Goal: Complete application form: Complete application form

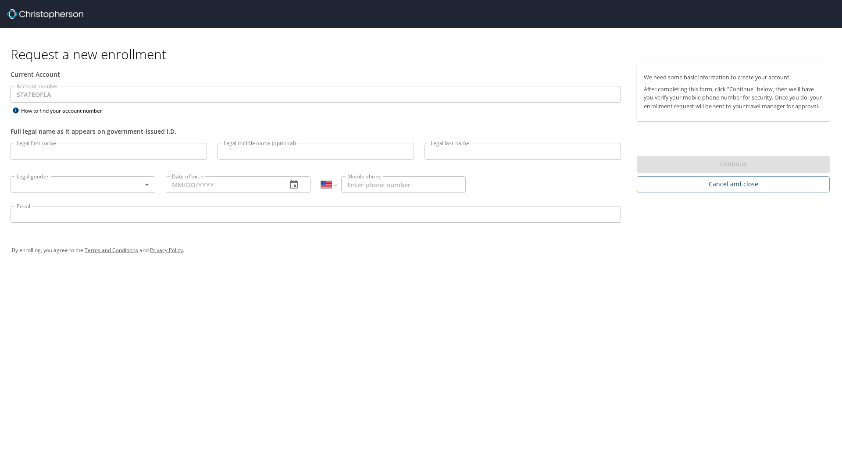
select select "US"
click at [114, 150] on input "Legal first name" at bounding box center [109, 151] width 197 height 17
type input "[PERSON_NAME]"
type input "Y [PERSON_NAME]"
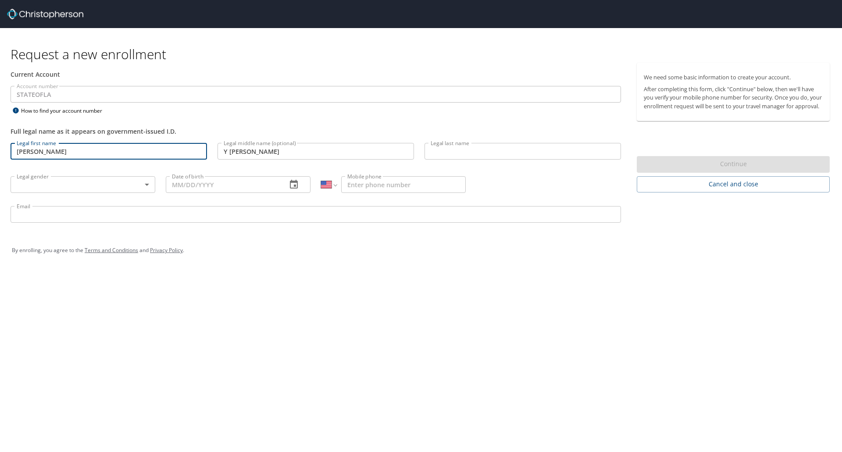
type input "Tsui"
type input "[PHONE_NUMBER]"
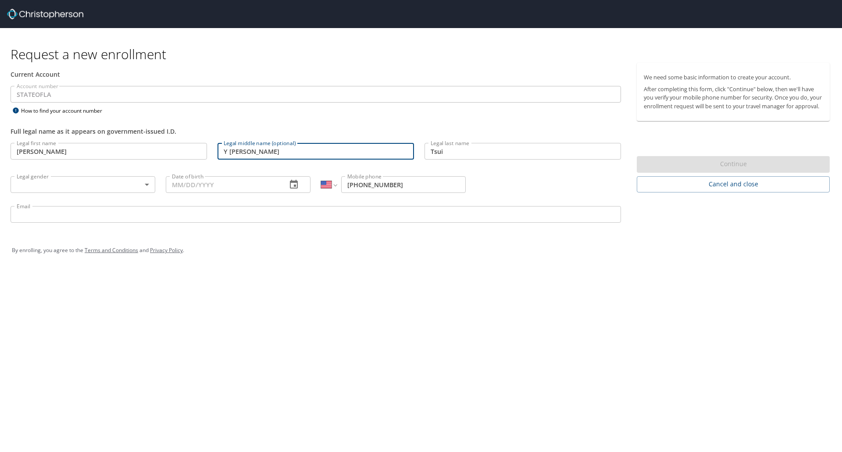
click at [225, 154] on input "Y Kimberly" at bounding box center [316, 151] width 197 height 17
type input "Yin Kimberly"
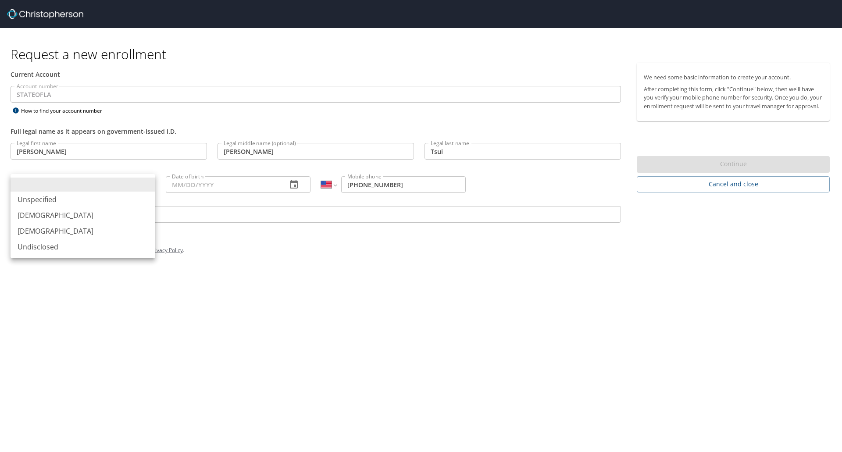
click at [89, 183] on body "Request a new enrollment Current Account Account number STATEOFLA Account numbe…" at bounding box center [421, 226] width 842 height 452
drag, startPoint x: 76, startPoint y: 231, endPoint x: 115, endPoint y: 229, distance: 38.7
click at [115, 229] on li "[DEMOGRAPHIC_DATA]" at bounding box center [83, 231] width 145 height 16
type input "[DEMOGRAPHIC_DATA]"
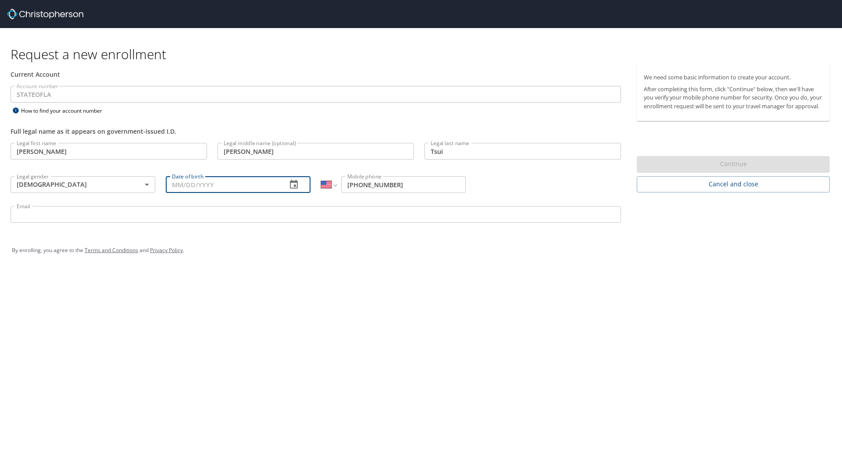
click at [203, 189] on input "Date of birth" at bounding box center [223, 184] width 114 height 17
type input "[DATE]"
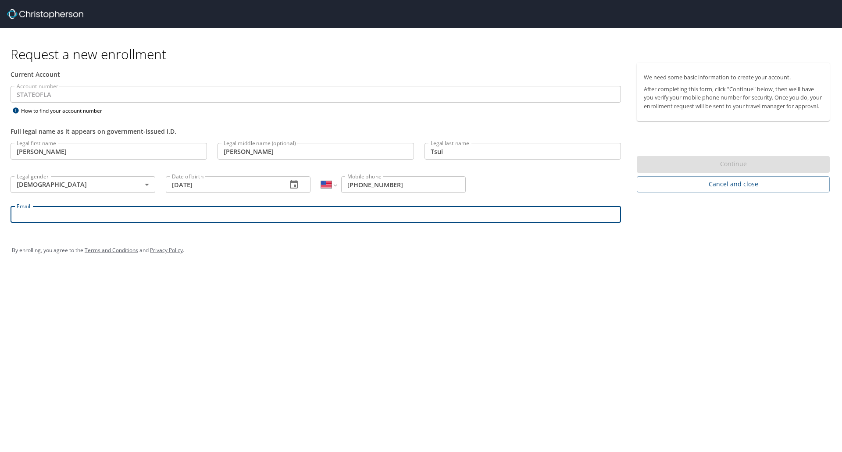
click at [201, 221] on input "Email" at bounding box center [316, 214] width 611 height 17
type input "[PERSON_NAME][EMAIL_ADDRESS][PERSON_NAME][DOMAIN_NAME]"
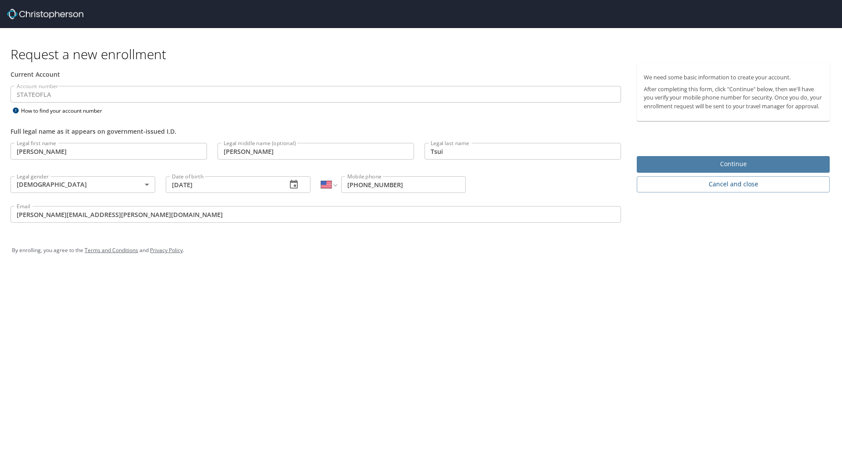
click at [745, 169] on span "Continue" at bounding box center [733, 164] width 179 height 11
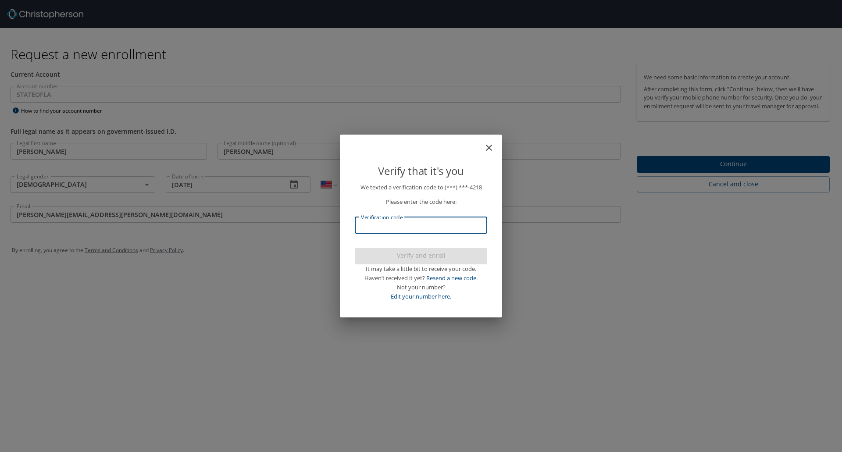
click at [435, 233] on input "Verification code" at bounding box center [421, 225] width 133 height 17
type input "914884"
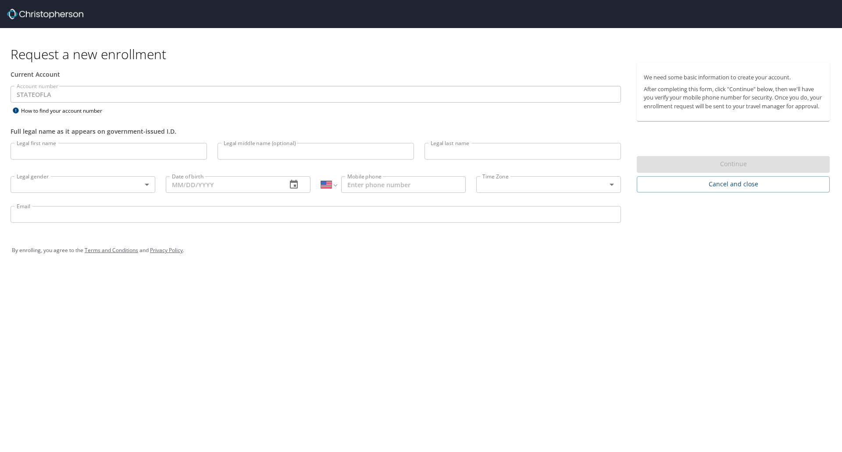
select select "US"
click at [97, 152] on input "Legal first name" at bounding box center [109, 151] width 197 height 17
type input "Chung"
type input "Y Kimberly"
type input "Tsui"
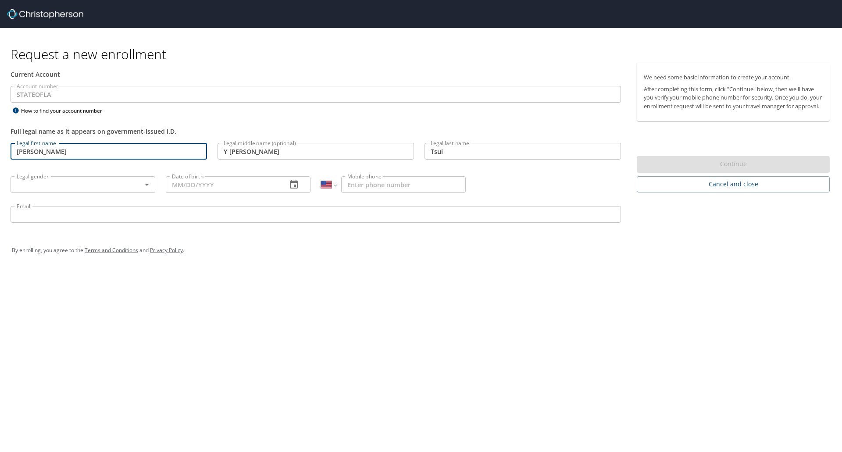
type input "(310) 709-4218"
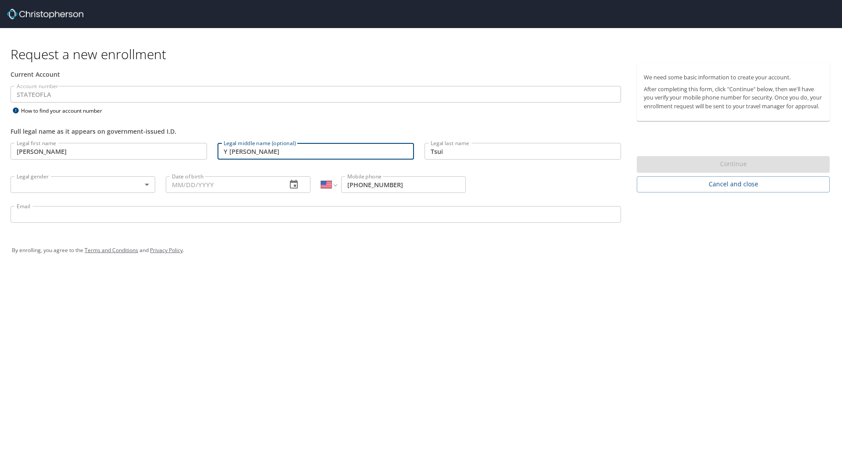
click at [228, 153] on input "Y Kimberly" at bounding box center [316, 151] width 197 height 17
type input "Yin Kimberly"
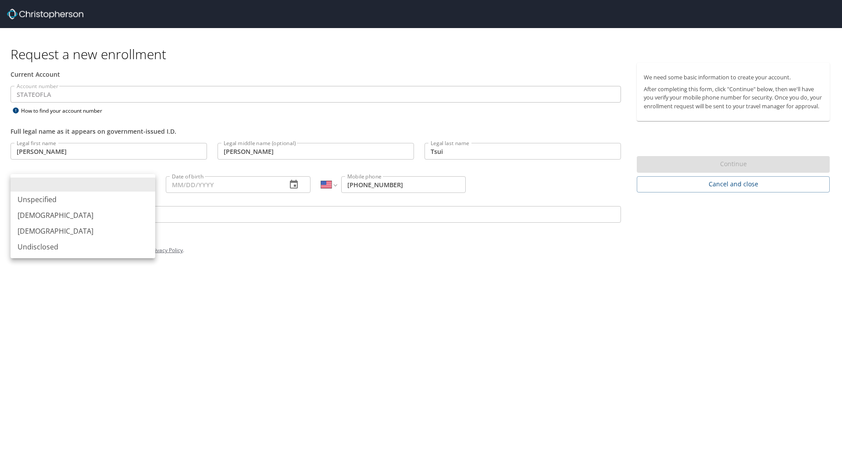
click at [123, 183] on body "Request a new enrollment Current Account Account number STATEOFLA Account numbe…" at bounding box center [421, 226] width 842 height 452
click at [104, 235] on li "[DEMOGRAPHIC_DATA]" at bounding box center [83, 231] width 145 height 16
type input "[DEMOGRAPHIC_DATA]"
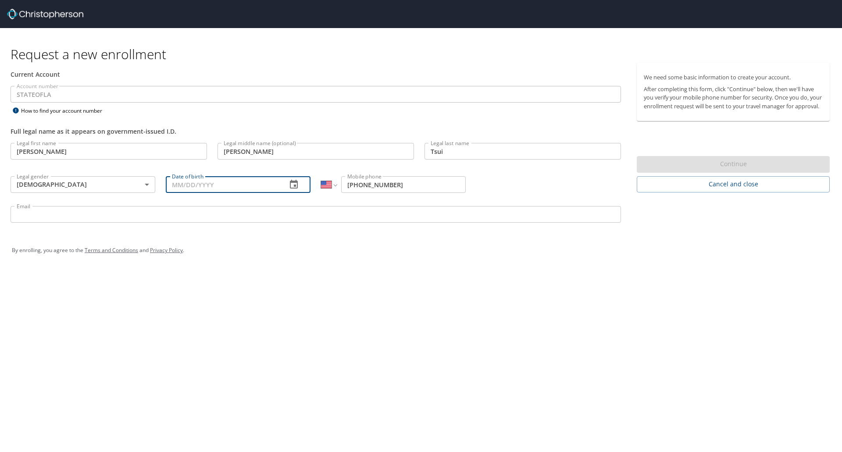
click at [193, 177] on input "Date of birth" at bounding box center [223, 184] width 114 height 17
type input "[DATE]"
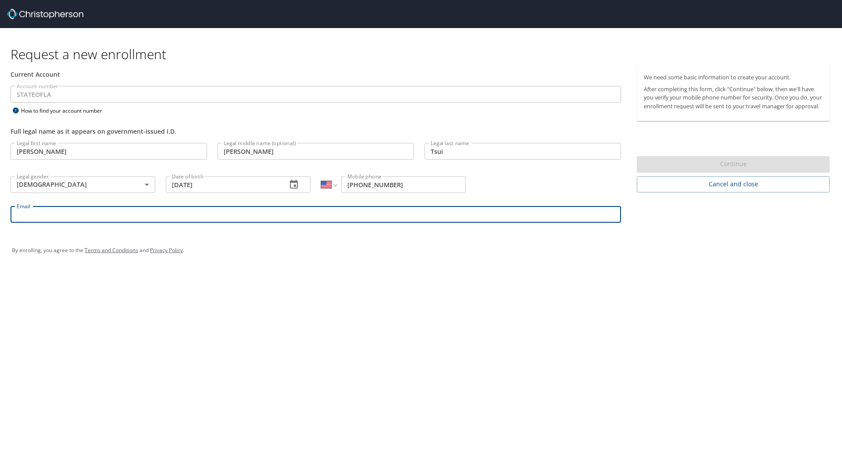
click at [181, 215] on input "Email" at bounding box center [316, 214] width 611 height 17
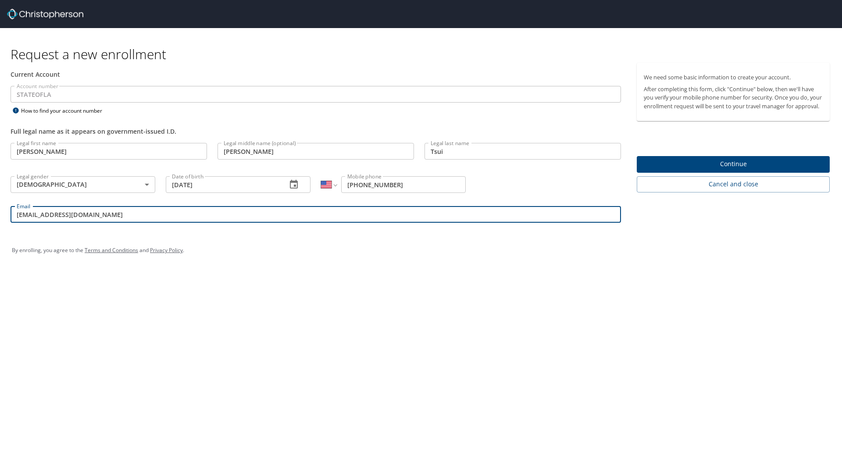
type input "ckt001@lsuhs.edu"
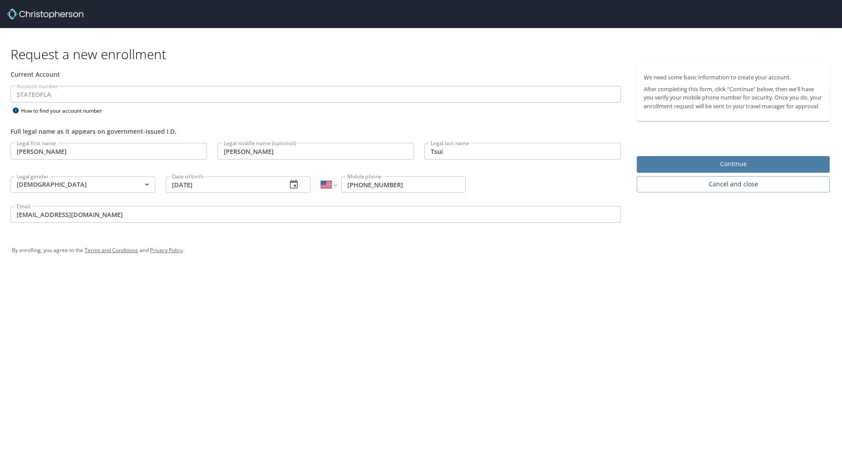
click at [698, 170] on span "Continue" at bounding box center [733, 164] width 179 height 11
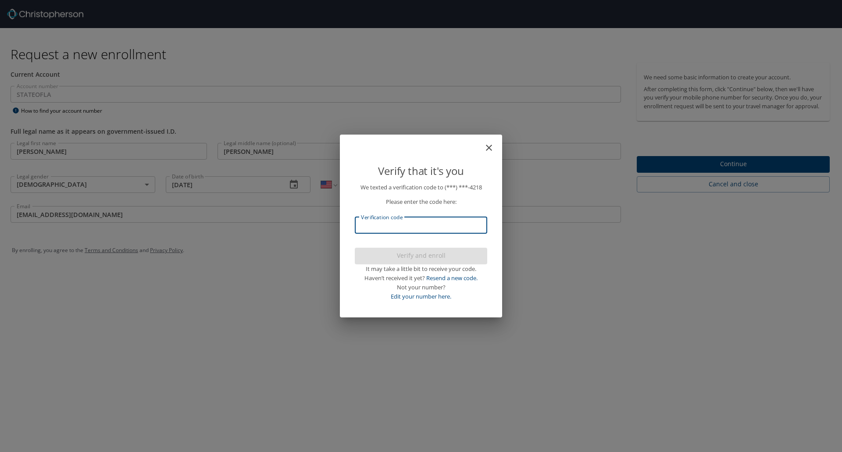
click at [432, 227] on input "Verification code" at bounding box center [421, 225] width 133 height 17
type input "86040"
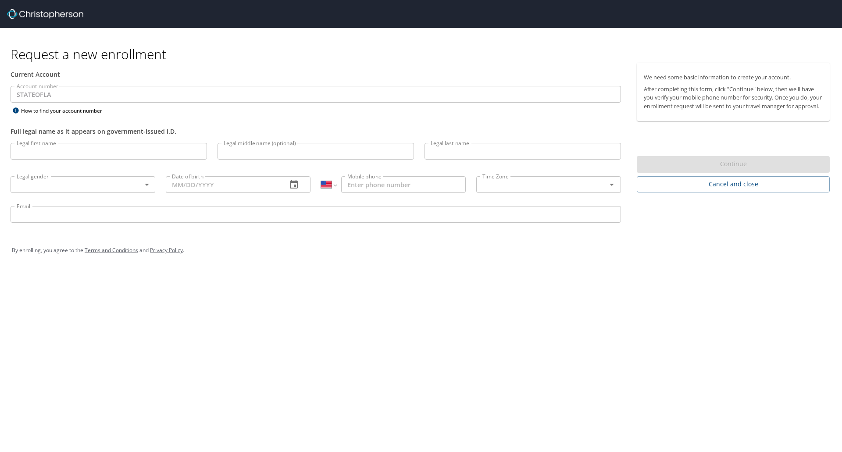
select select "US"
click at [125, 153] on input "Legal first name" at bounding box center [109, 151] width 197 height 17
type input "[PERSON_NAME]"
type input "Y Kimberly"
type input "Tsui"
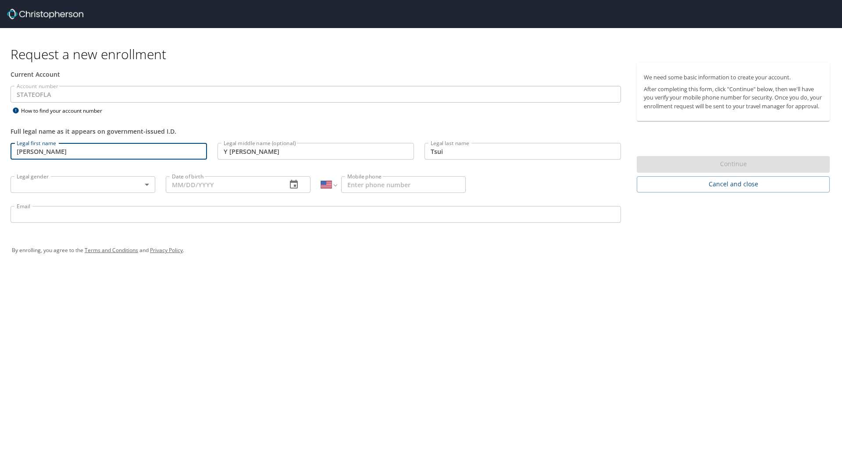
type input "1 (310) 709-4218"
type input "tsui.kcy@gmail.com"
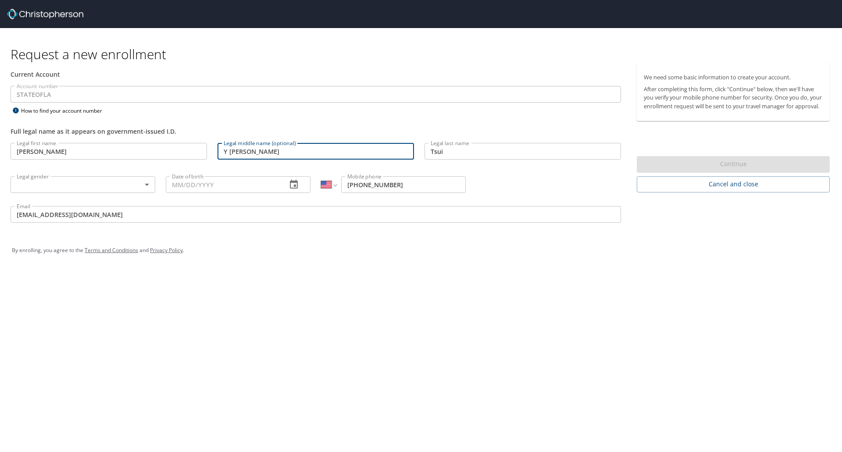
click at [229, 155] on input "Y Kimberly" at bounding box center [316, 151] width 197 height 17
type input "Yin Kimberly"
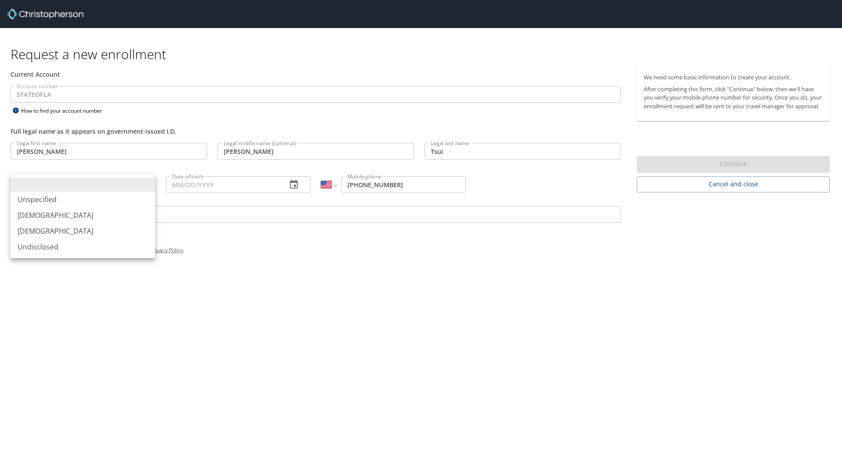
click at [115, 183] on body "Request a new enrollment Current Account Account number STATEOFLA Account numbe…" at bounding box center [421, 226] width 842 height 452
click at [104, 228] on li "Female" at bounding box center [83, 231] width 145 height 16
type input "Female"
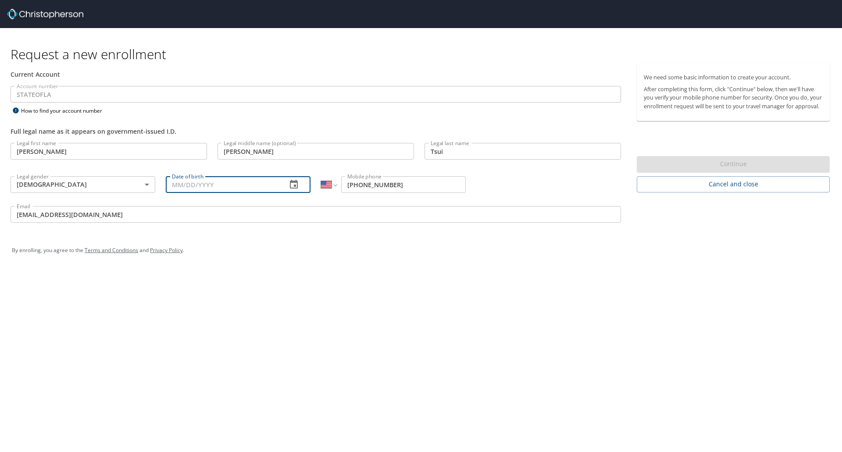
click at [216, 185] on input "Date of birth" at bounding box center [223, 184] width 114 height 17
type input "11/07/1991"
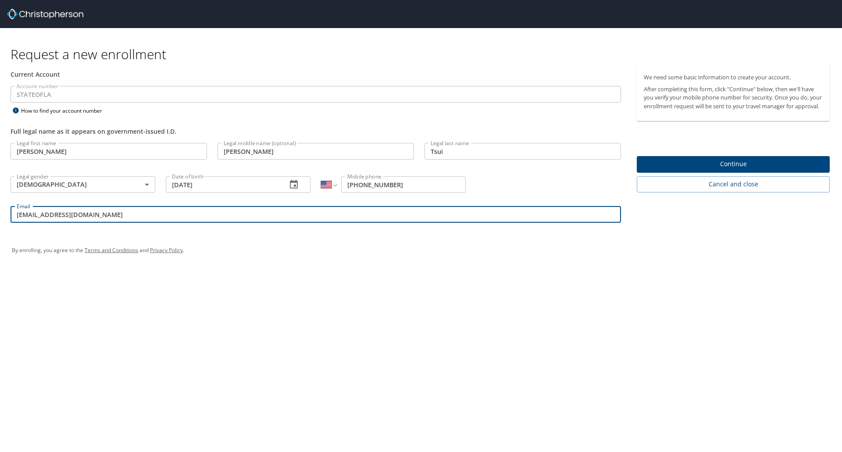
click at [206, 213] on input "tsui.kcy@gmail.com" at bounding box center [316, 214] width 611 height 17
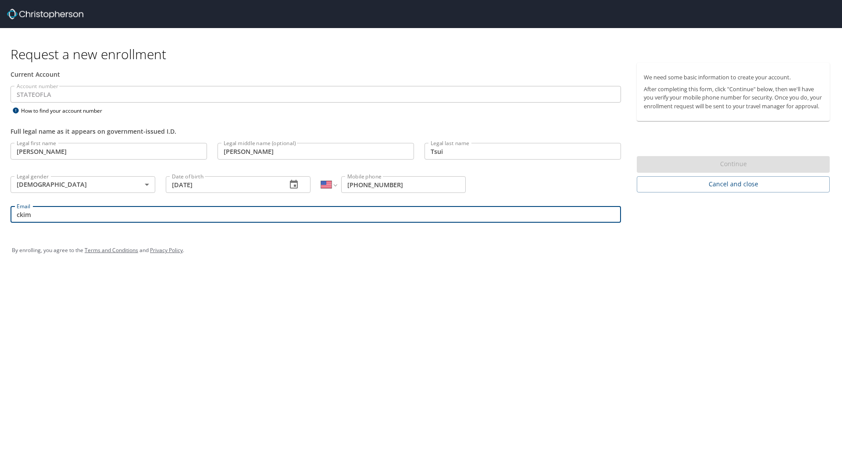
type input "ckimberlytsui@gmail.com"
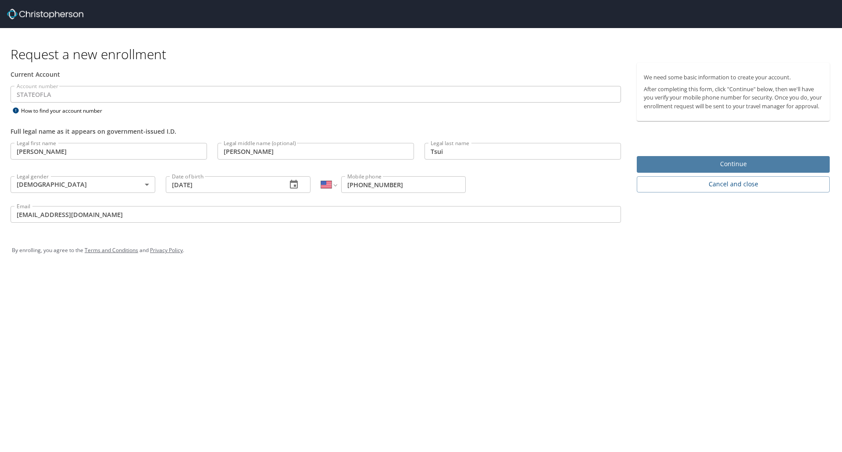
click at [744, 170] on span "Continue" at bounding box center [733, 164] width 179 height 11
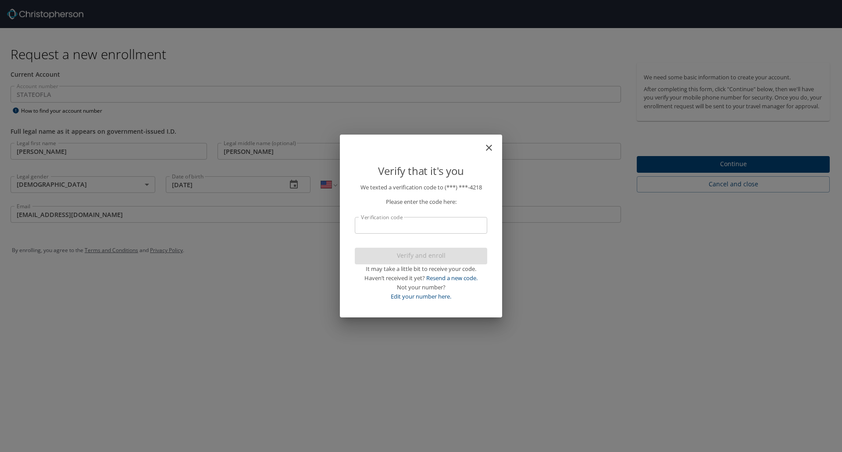
click at [452, 227] on input "Verification code" at bounding box center [421, 225] width 133 height 17
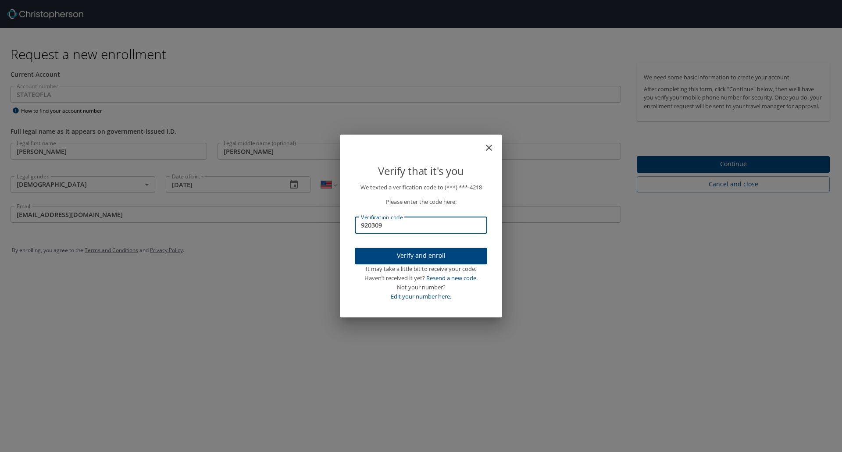
type input "920309"
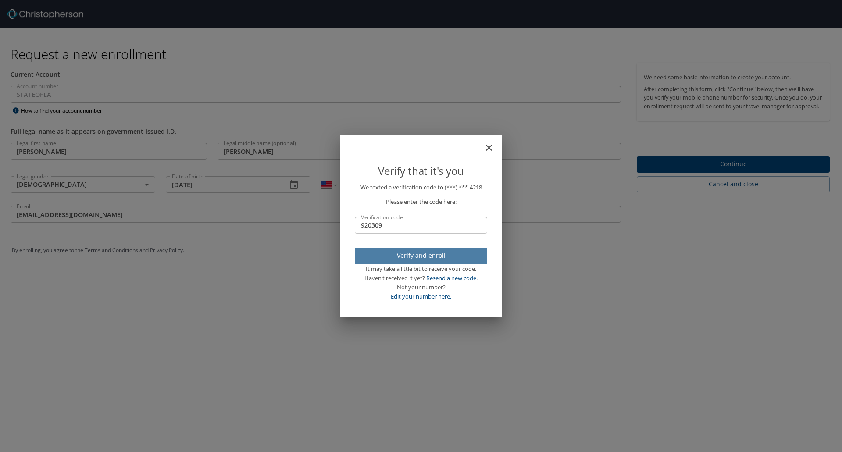
click at [433, 257] on span "Verify and enroll" at bounding box center [421, 256] width 118 height 11
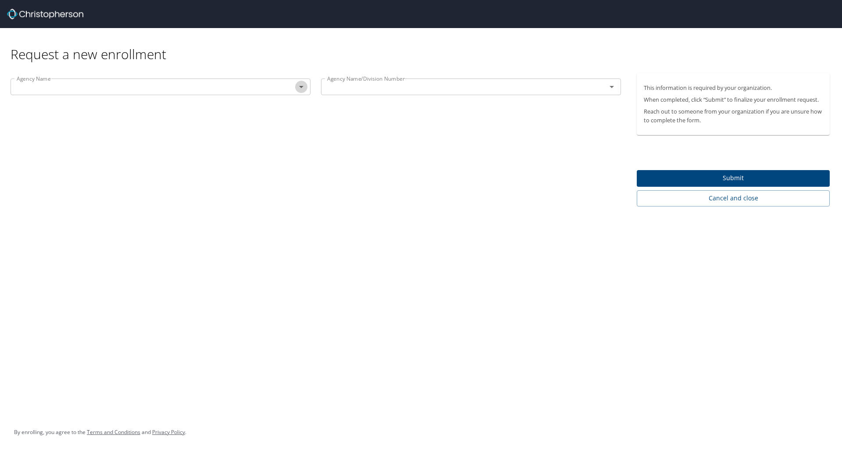
click at [296, 92] on icon "Open" at bounding box center [301, 87] width 11 height 11
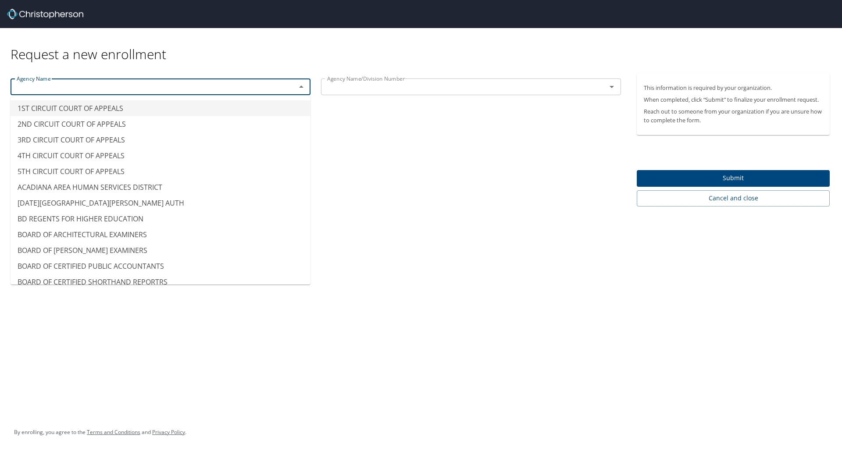
click at [557, 203] on div "Agency Name Agency Name Agency Name/Division Number Agency Name/Division Number" at bounding box center [316, 139] width 632 height 133
type input "1ST CIRCUIT COURT OF APPEALS"
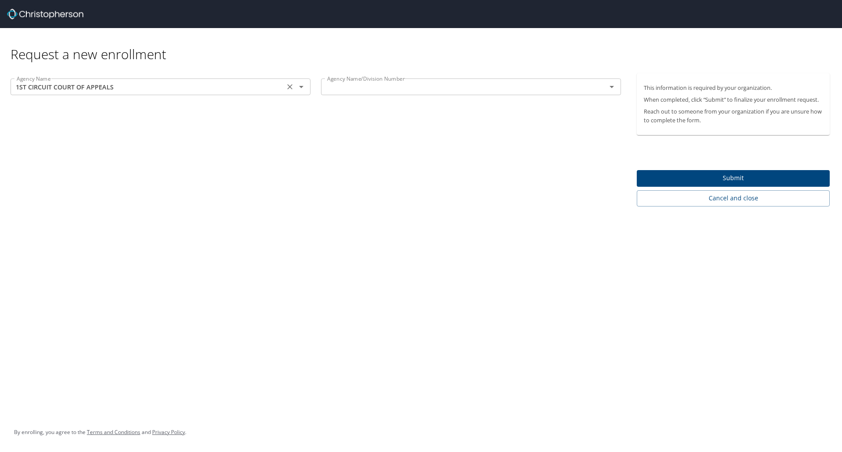
click at [137, 82] on input "1ST CIRCUIT COURT OF APPEALS" at bounding box center [147, 86] width 269 height 11
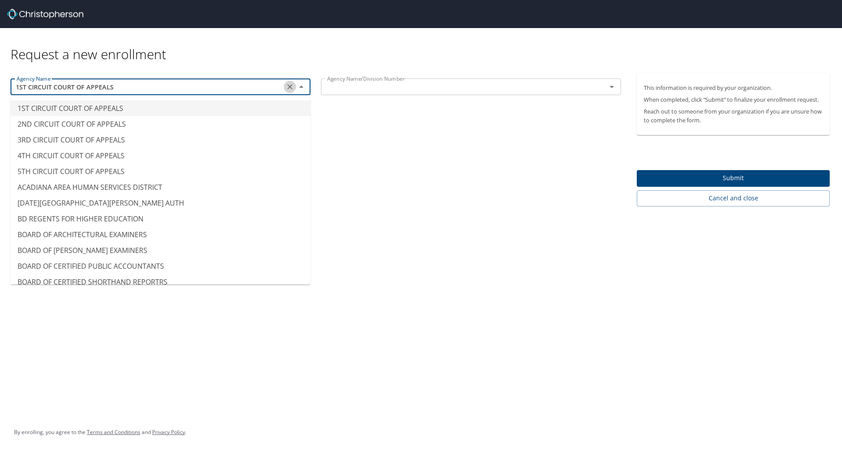
click at [288, 89] on icon "Clear" at bounding box center [289, 86] width 5 height 5
click at [444, 144] on div "Agency Name 1ST CIRCUIT COURT OF APPEALS Agency Name Agency Name/Division Numbe…" at bounding box center [316, 139] width 632 height 133
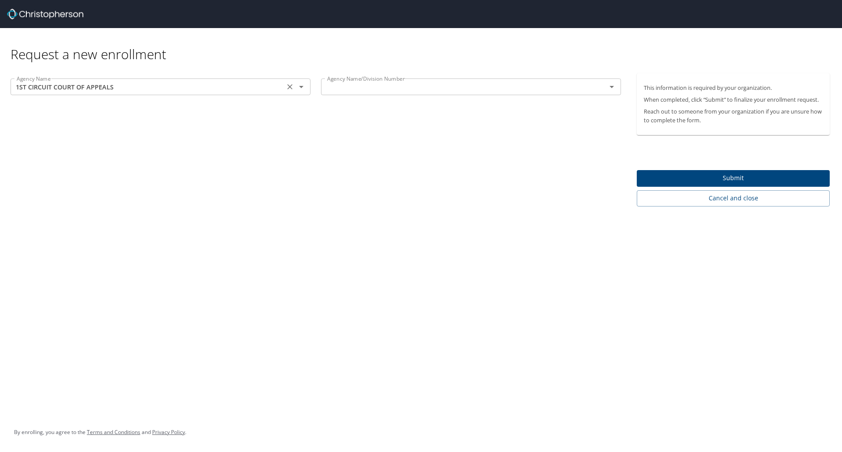
click at [304, 87] on icon "Open" at bounding box center [301, 87] width 11 height 11
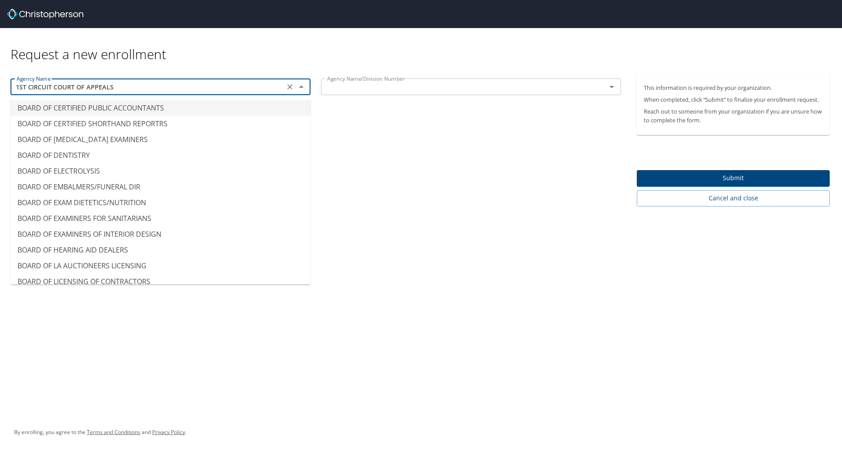
scroll to position [159, 0]
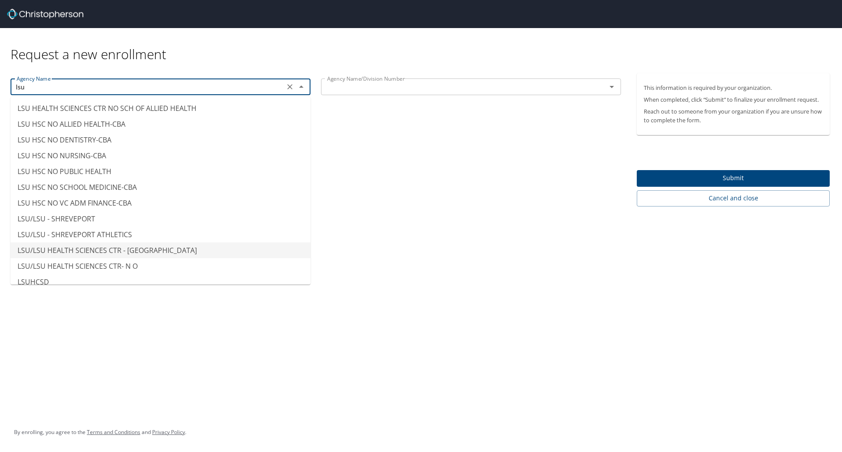
click at [176, 246] on li "LSU/LSU HEALTH SCIENCES CTR - SHREVEPORT" at bounding box center [161, 251] width 300 height 16
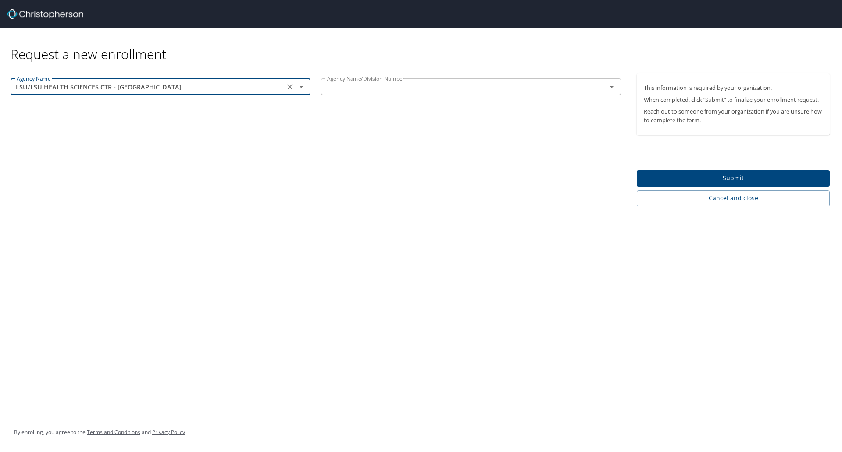
click at [451, 94] on div "Agency Name/Division Number" at bounding box center [471, 87] width 300 height 17
type input "LSU/LSU HEALTH SCIENCES CTR - SHREVEPORT"
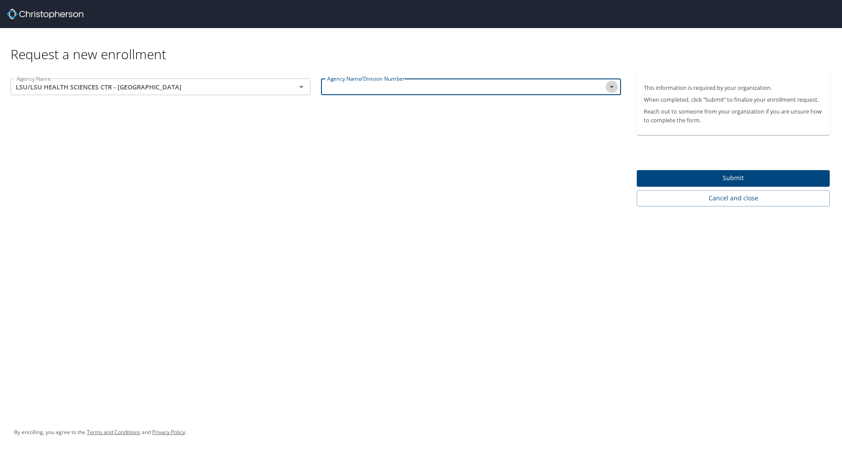
click at [613, 90] on icon "Open" at bounding box center [612, 87] width 11 height 11
click at [441, 87] on input "1ST CIRCUIT COURT OF APPEALS" at bounding box center [458, 86] width 269 height 11
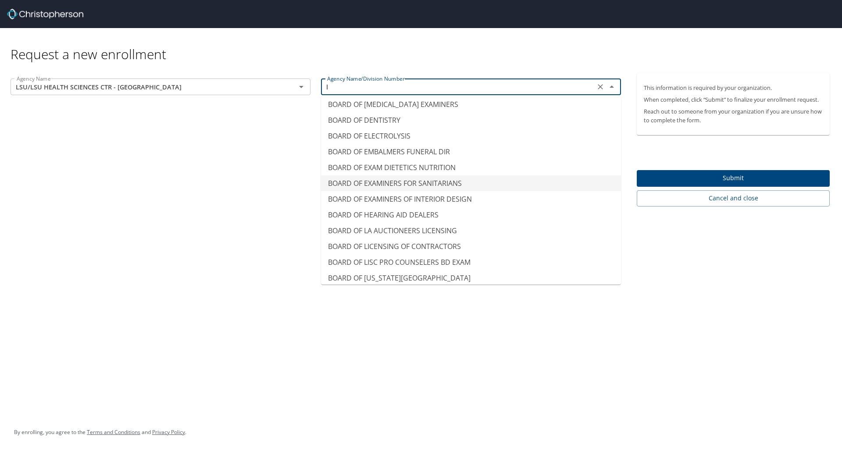
scroll to position [5, 0]
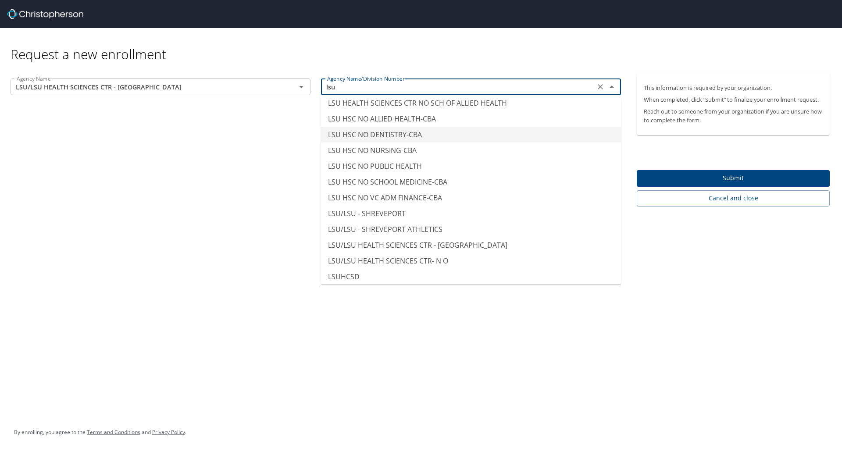
type input "LSU HSC NO DENTISTRY-CBA"
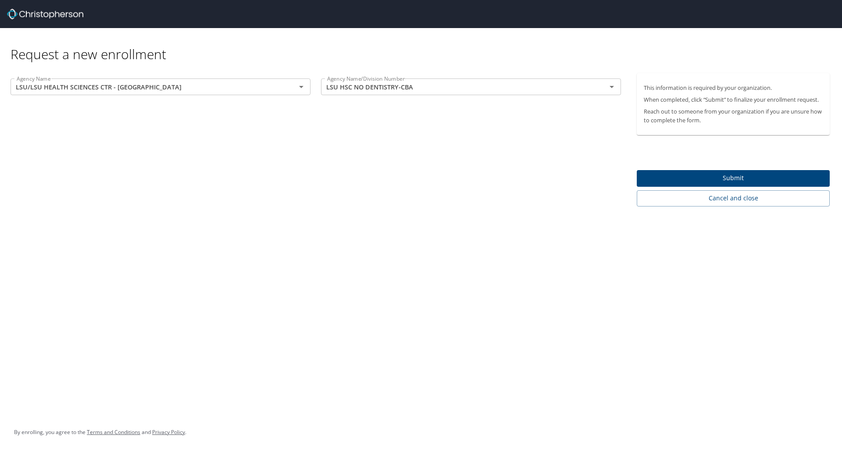
click at [140, 198] on div "Agency Name LSU/LSU HEALTH SCIENCES CTR - SHREVEPORT Agency Name Agency Name/Di…" at bounding box center [316, 139] width 632 height 133
click at [599, 88] on icon "Clear" at bounding box center [600, 86] width 5 height 5
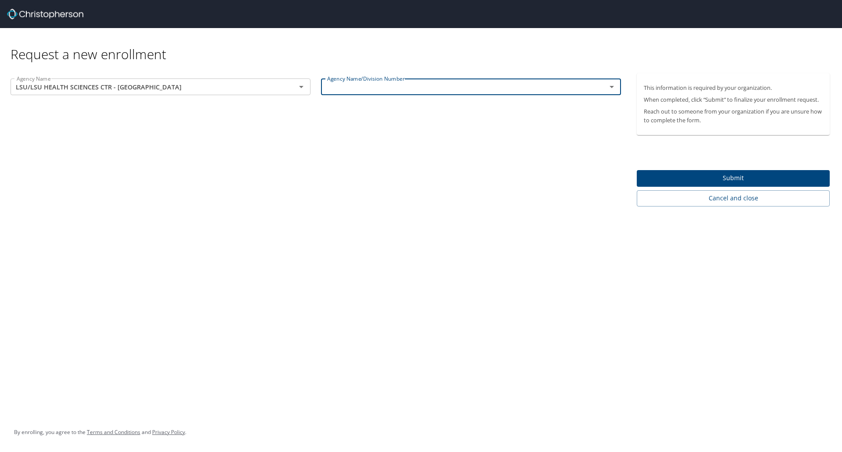
click at [701, 176] on span "Submit" at bounding box center [733, 178] width 179 height 11
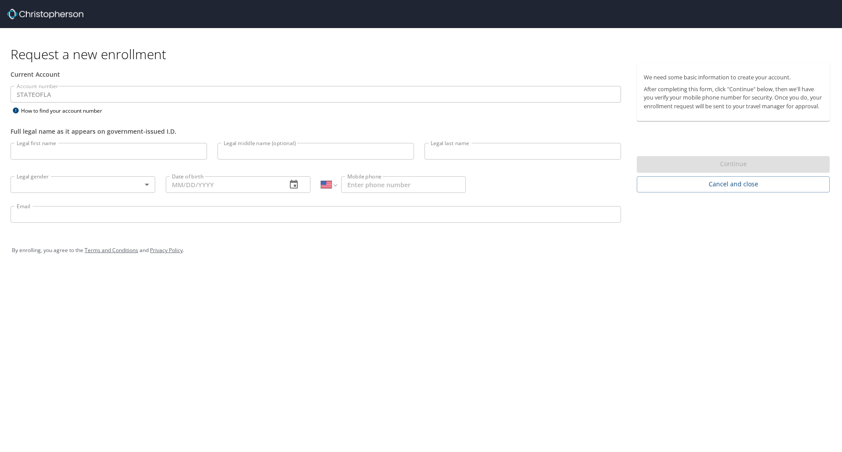
select select "US"
drag, startPoint x: 111, startPoint y: 162, endPoint x: 109, endPoint y: 152, distance: 10.2
click at [109, 152] on div "Legal first name Legal first name" at bounding box center [108, 153] width 207 height 30
click at [109, 152] on input "Legal first name" at bounding box center [109, 151] width 197 height 17
type input "[PERSON_NAME]"
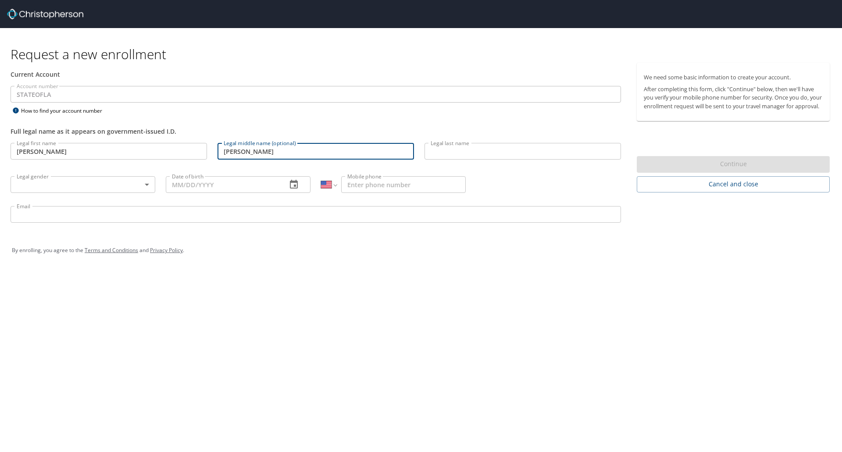
type input "[PERSON_NAME]"
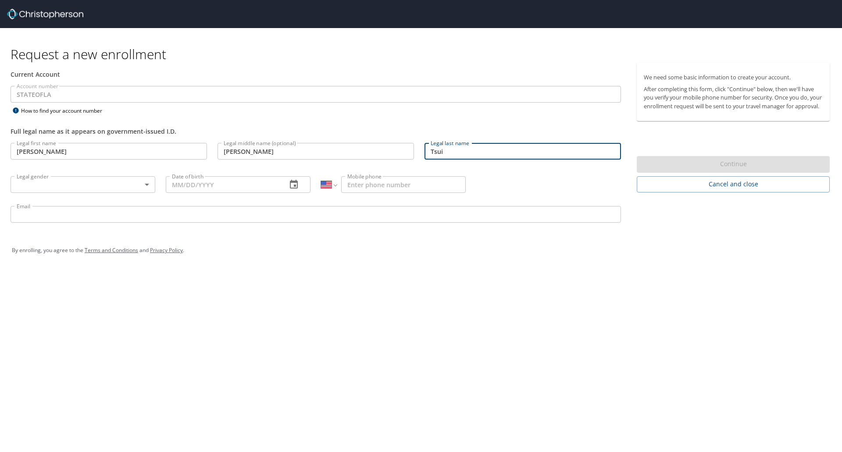
type input "Tsui"
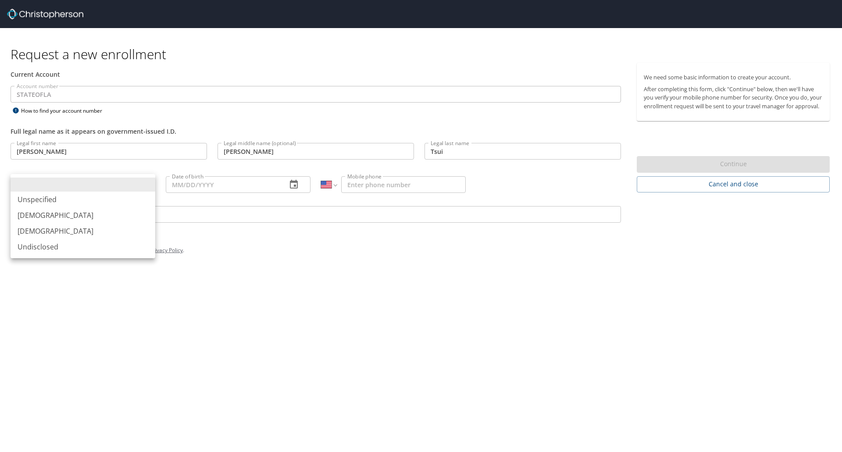
click at [100, 190] on body "Request a new enrollment Current Account Account number STATEOFLA Account numbe…" at bounding box center [421, 226] width 842 height 452
click at [92, 230] on li "[DEMOGRAPHIC_DATA]" at bounding box center [83, 231] width 145 height 16
type input "[DEMOGRAPHIC_DATA]"
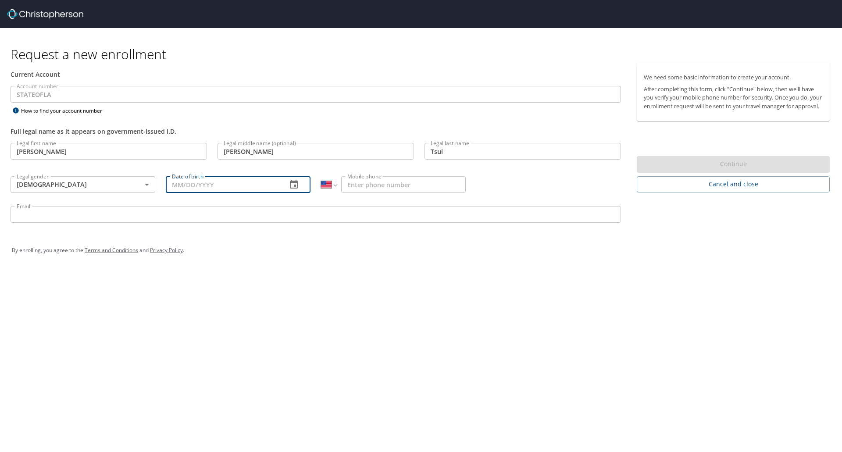
click at [194, 186] on input "Date of birth" at bounding box center [223, 184] width 114 height 17
type input "11/07/1991"
click at [387, 185] on input "Mobile phone" at bounding box center [403, 184] width 125 height 17
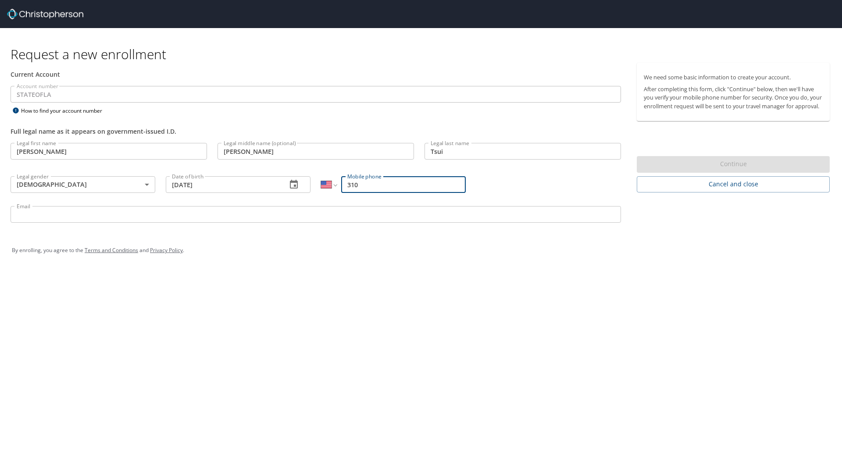
type input "[PHONE_NUMBER]"
click at [362, 214] on input "Email" at bounding box center [316, 214] width 611 height 17
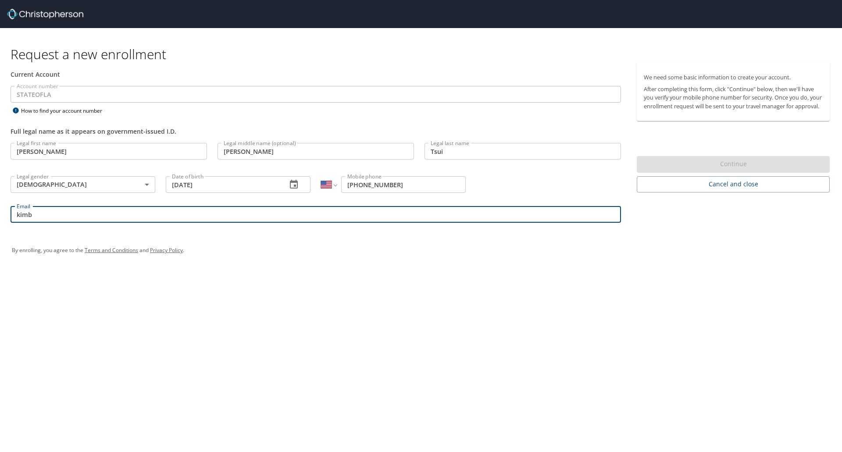
type input "kimberly.tsui@lsuhs.edu"
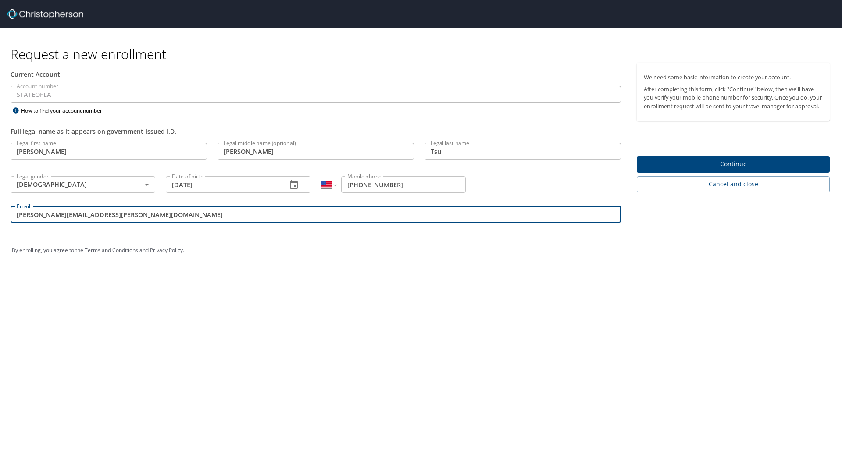
click at [737, 170] on span "Continue" at bounding box center [733, 164] width 179 height 11
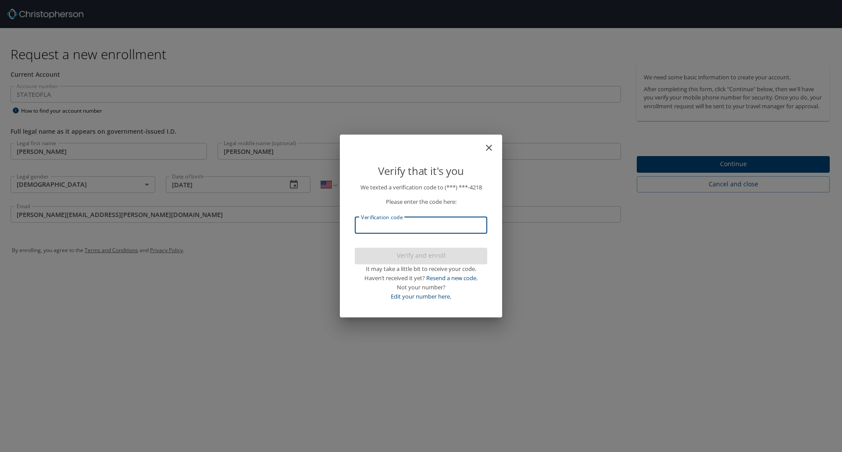
click at [443, 228] on input "Verification code" at bounding box center [421, 225] width 133 height 17
type input "006453"
click at [432, 254] on span "Verify and enroll" at bounding box center [421, 256] width 118 height 11
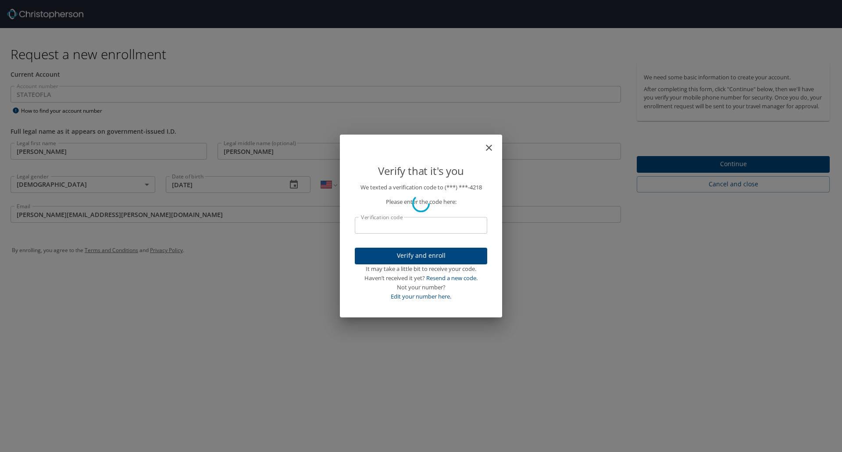
click at [251, 301] on div "Verify that it's you We texted a verification code to (***) ***- 4218 Please en…" at bounding box center [421, 226] width 842 height 452
click at [401, 360] on div "Verify that it's you We texted a verification code to (***) ***- 4218 Please en…" at bounding box center [421, 226] width 842 height 452
click at [342, 327] on div "Verify that it's you We texted a verification code to (***) ***- 4218 Please en…" at bounding box center [421, 226] width 842 height 452
click at [325, 280] on div "Verify that it's you We texted a verification code to (***) ***- 4218 Please en…" at bounding box center [421, 226] width 842 height 452
click at [441, 351] on div "Verify that it's you We texted a verification code to (***) ***- 4218 Please en…" at bounding box center [421, 226] width 842 height 452
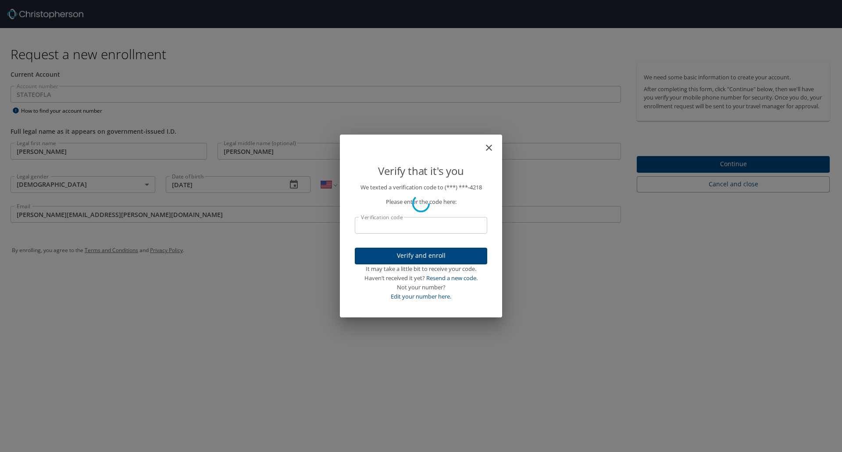
click at [441, 351] on div "Verify that it's you We texted a verification code to (***) ***- 4218 Please en…" at bounding box center [421, 226] width 842 height 452
click at [724, 169] on div "Verify that it's you We texted a verification code to (***) ***- 4218 Please en…" at bounding box center [421, 226] width 842 height 452
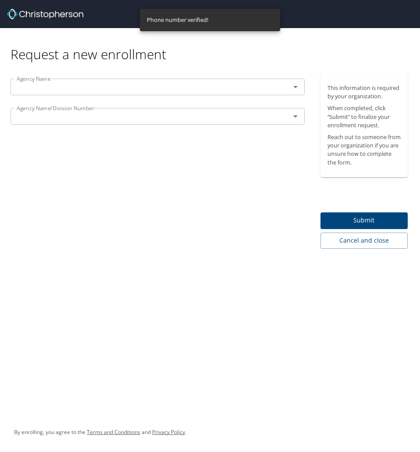
click at [61, 88] on input "text" at bounding box center [144, 86] width 263 height 11
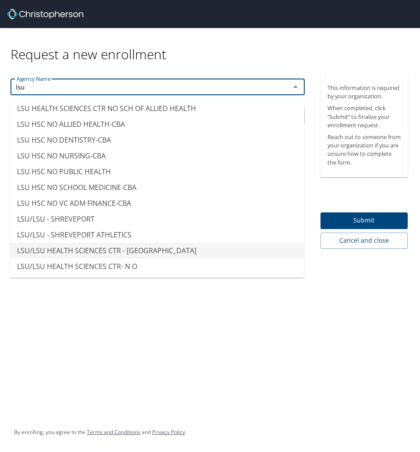
click at [178, 255] on li "LSU/LSU HEALTH SCIENCES CTR - SHREVEPORT" at bounding box center [157, 251] width 294 height 16
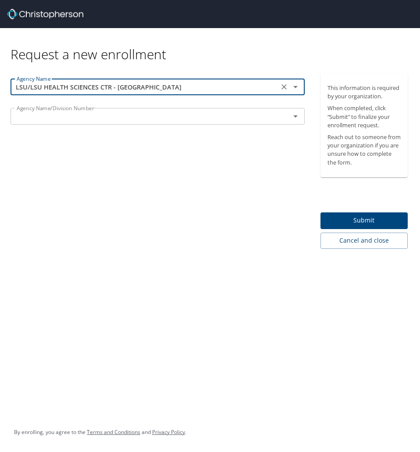
type input "LSU/LSU HEALTH SCIENCES CTR - SHREVEPORT"
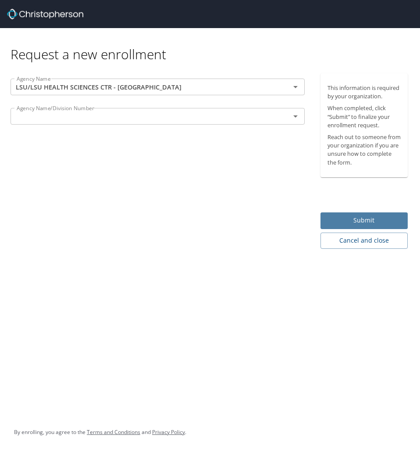
click at [367, 222] on span "Submit" at bounding box center [365, 220] width 74 height 11
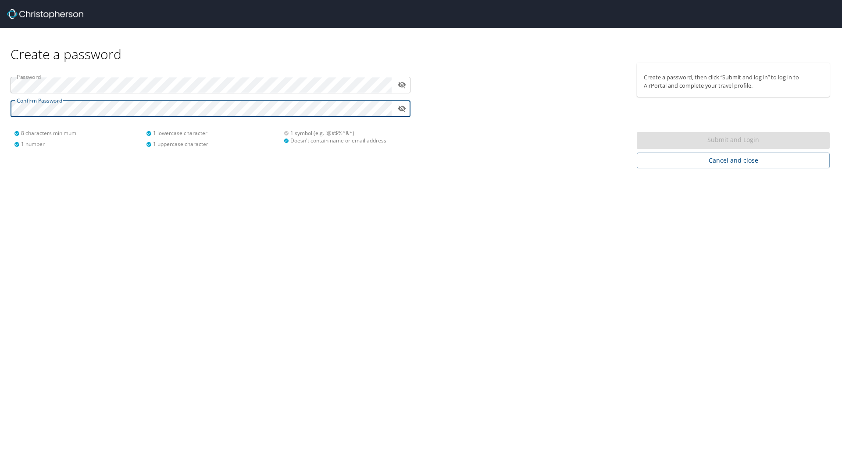
click at [723, 142] on div "Submit and Login" at bounding box center [733, 140] width 193 height 17
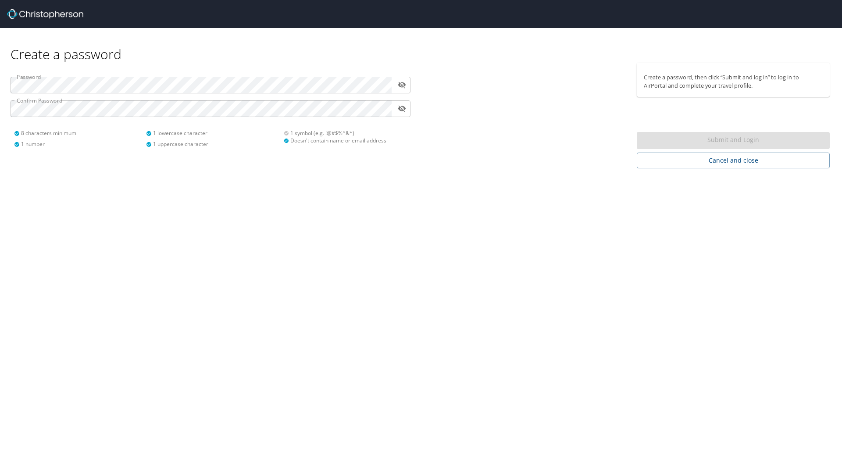
click at [723, 142] on div "Submit and Login" at bounding box center [733, 140] width 193 height 17
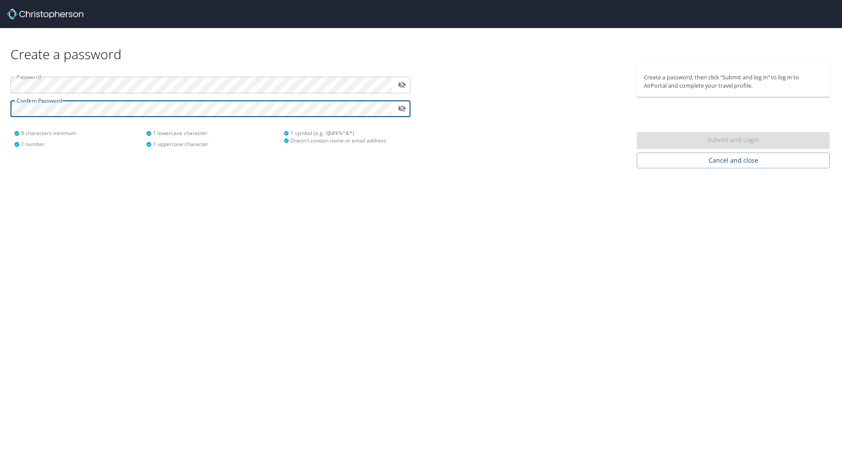
click at [397, 196] on div "Create a password Password ​ Confirm Password ​ 8 characters minimum 1 number 1…" at bounding box center [421, 226] width 842 height 452
click at [670, 112] on div "Create a password, then click “Submit and log in” to log in to AirPortal and co…" at bounding box center [737, 116] width 200 height 106
click at [403, 111] on icon "toggle password visibility" at bounding box center [402, 109] width 8 height 7
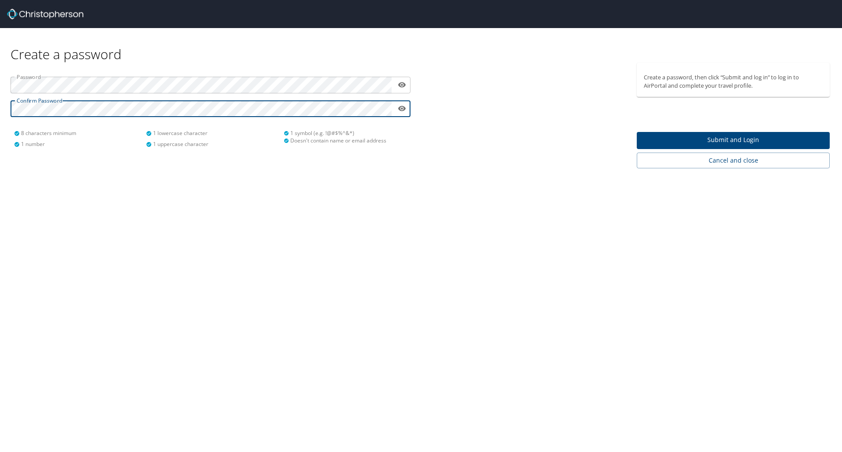
click at [448, 147] on div at bounding box center [526, 116] width 211 height 106
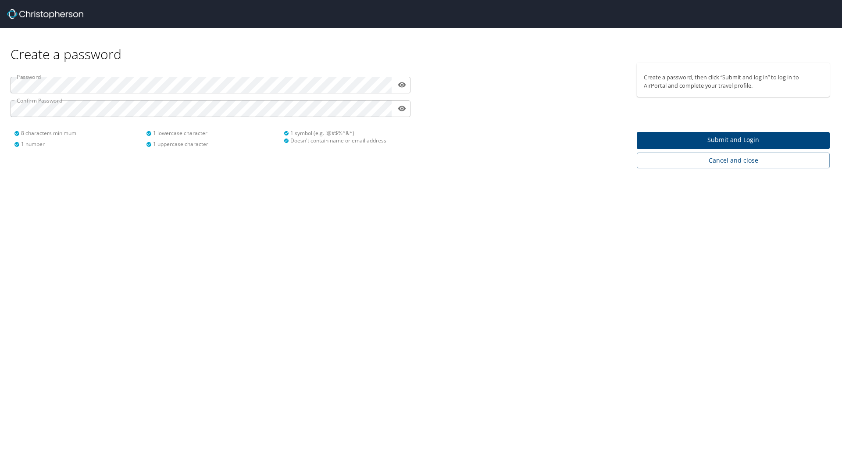
click at [768, 145] on span "Submit and Login" at bounding box center [733, 140] width 179 height 11
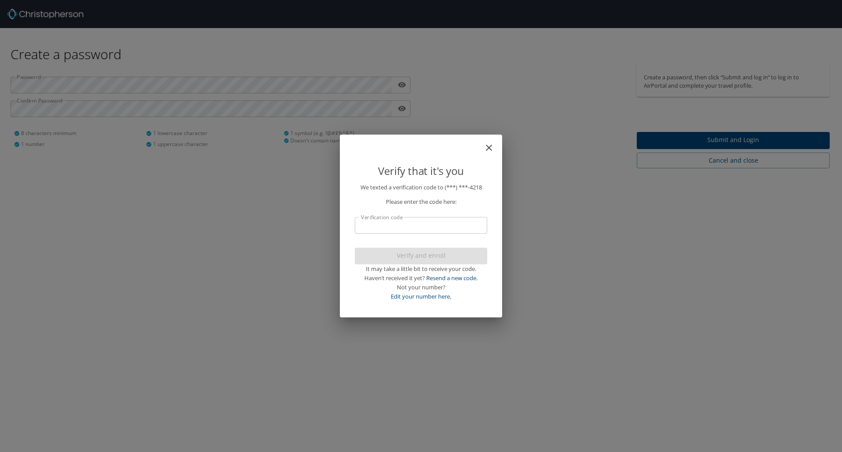
click at [478, 228] on input "Verification code" at bounding box center [421, 225] width 133 height 17
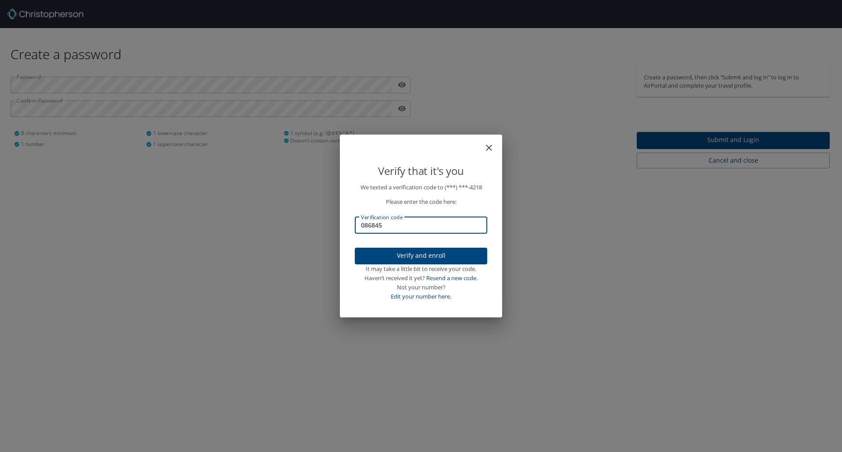
type input "086845"
click at [460, 261] on span "Verify and enroll" at bounding box center [421, 256] width 118 height 11
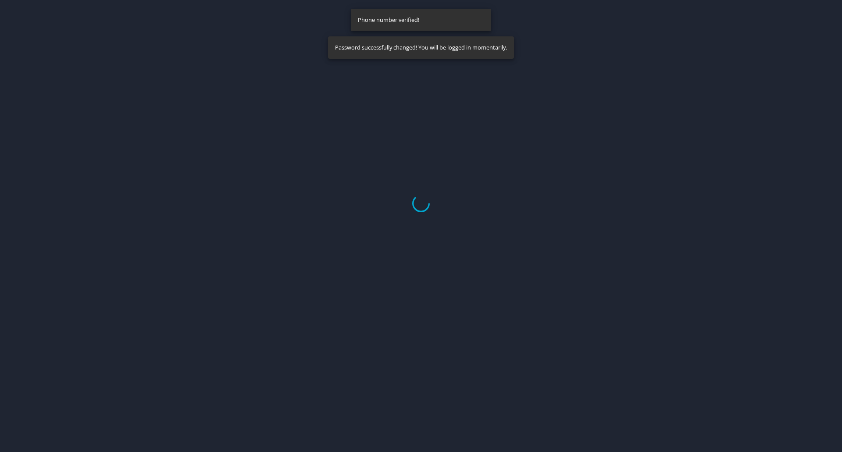
select select "US"
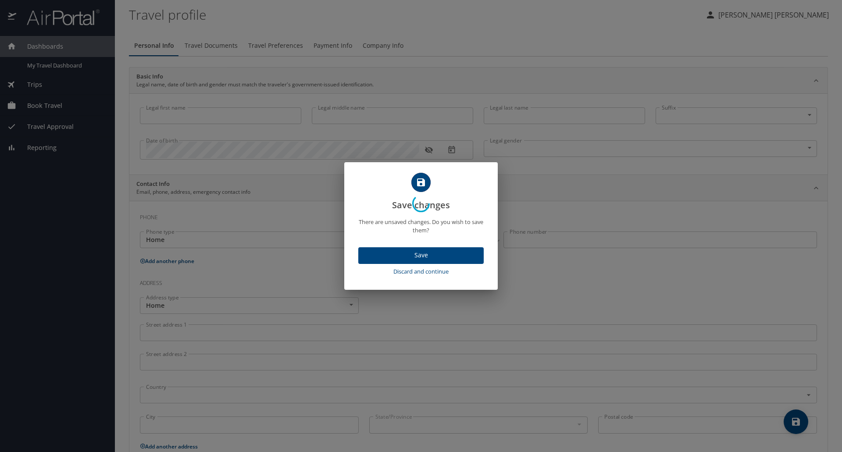
type input "Chung Yin"
type input "Kimberly"
type input "Tsui"
type input "Female"
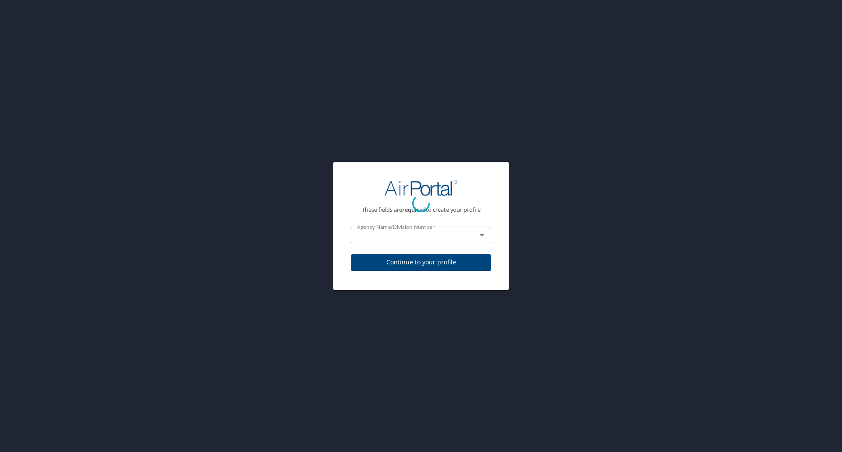
select select "US"
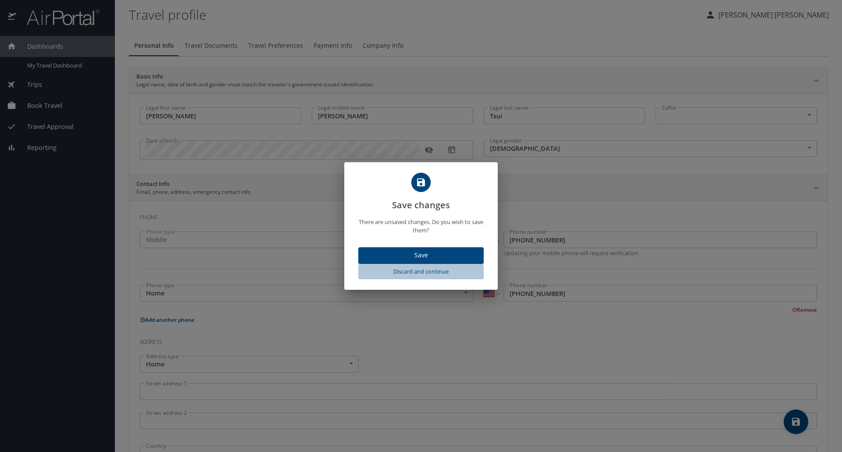
click at [425, 272] on span "Discard and continue" at bounding box center [421, 272] width 118 height 10
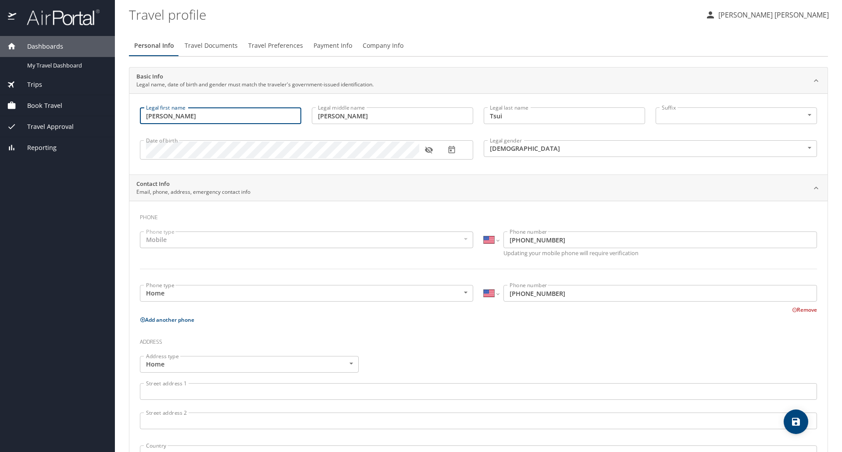
click at [208, 116] on input "Chung Yin" at bounding box center [220, 116] width 161 height 17
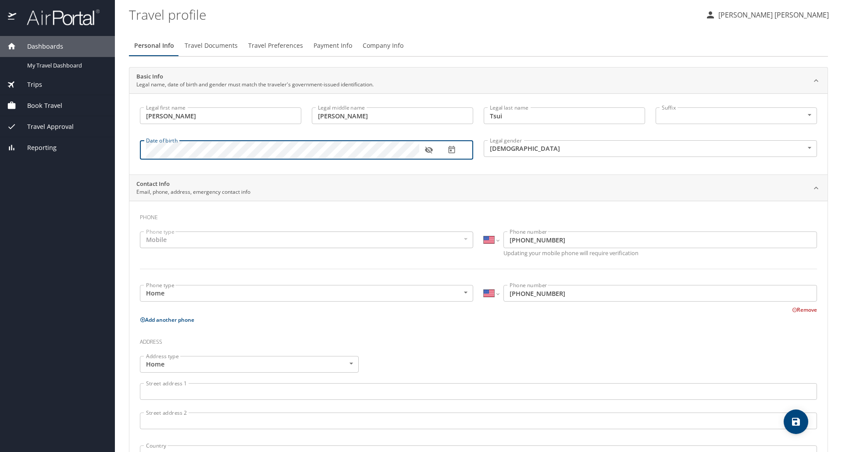
click at [99, 139] on div "Dashboards My Travel Dashboard Trips Current / Future Trips Past Trips Trips Mi…" at bounding box center [421, 226] width 842 height 452
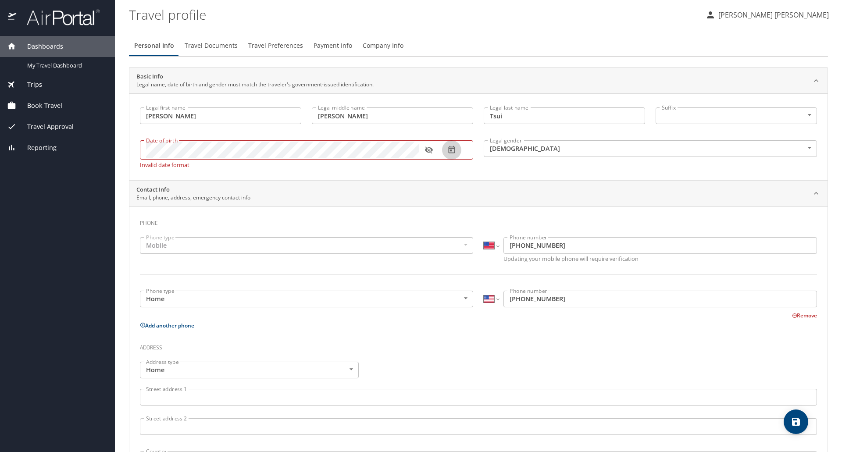
click at [451, 151] on icon "button" at bounding box center [451, 149] width 7 height 7
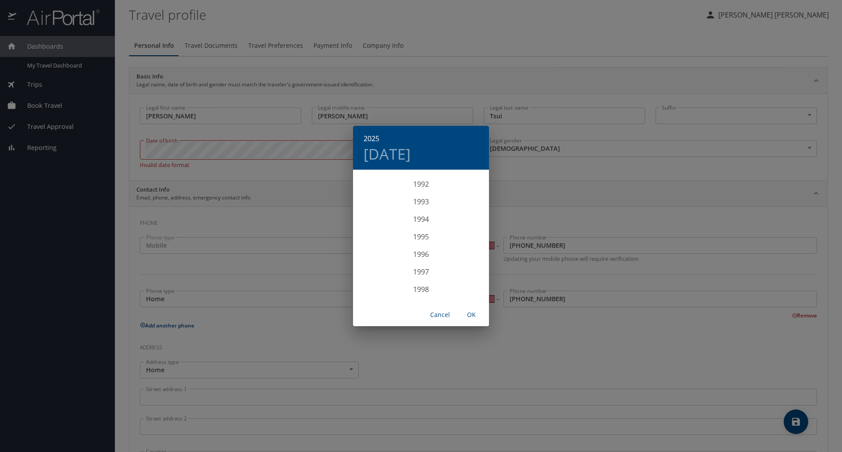
scroll to position [1618, 0]
click at [423, 179] on div "1991" at bounding box center [421, 177] width 136 height 18
click at [419, 286] on div "Nov" at bounding box center [420, 285] width 45 height 33
click at [436, 231] on span "7" at bounding box center [439, 232] width 16 height 6
click at [470, 314] on span "OK" at bounding box center [471, 315] width 21 height 11
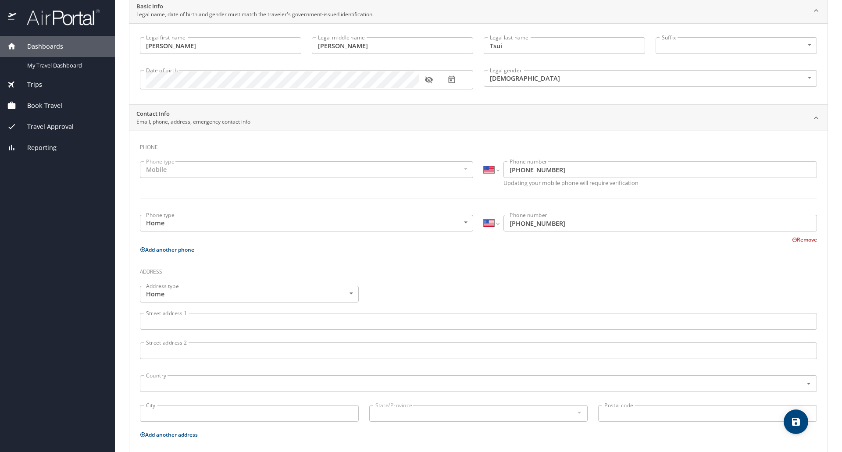
scroll to position [102, 0]
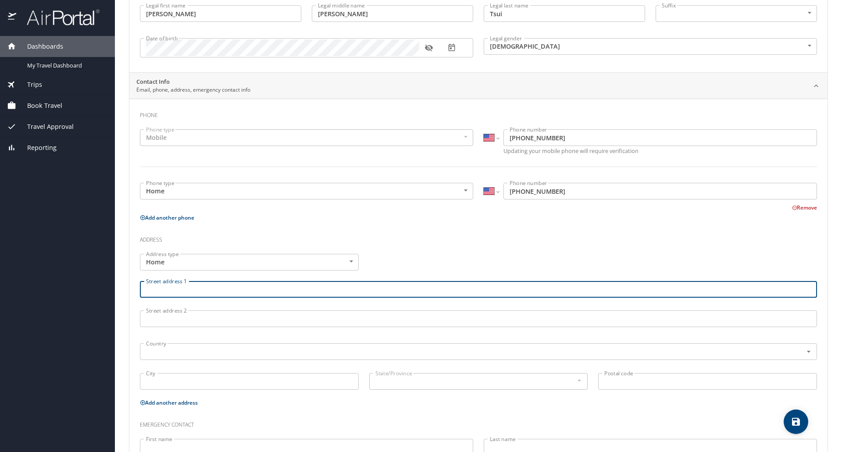
click at [278, 290] on input "Street address 1" at bounding box center [478, 289] width 677 height 17
type input "3"
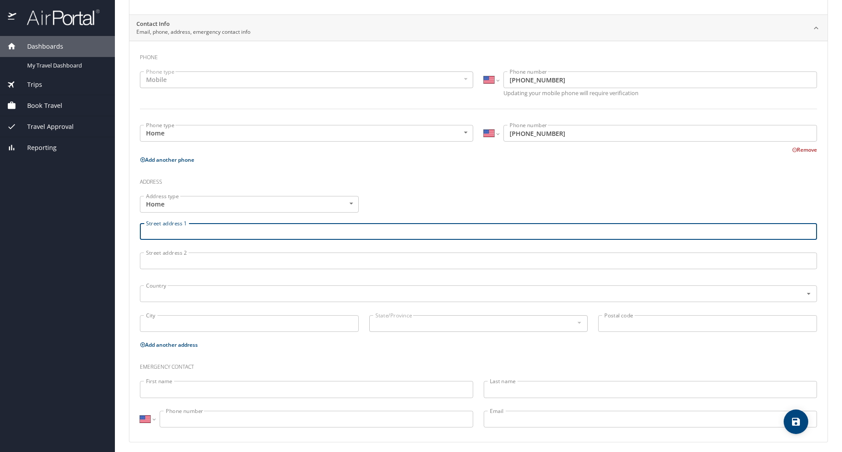
scroll to position [165, 0]
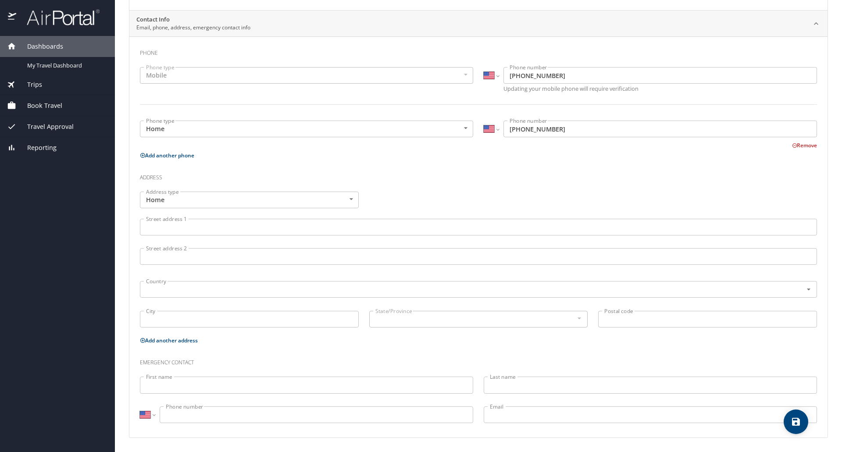
click at [803, 146] on button "Remove" at bounding box center [804, 145] width 25 height 7
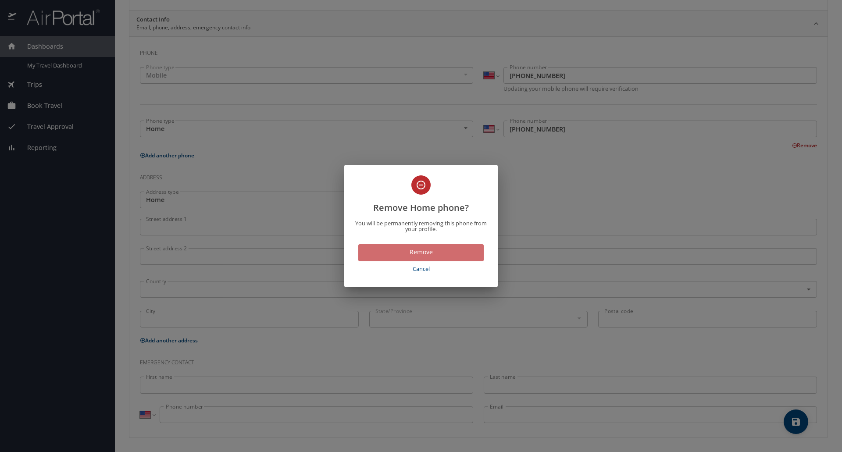
click at [420, 252] on span "Remove" at bounding box center [421, 252] width 111 height 11
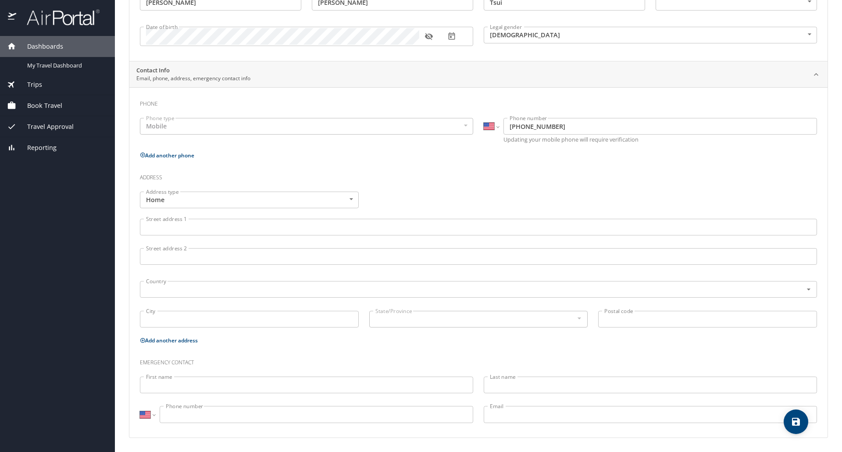
click at [794, 428] on button "save" at bounding box center [796, 422] width 25 height 25
select select "US"
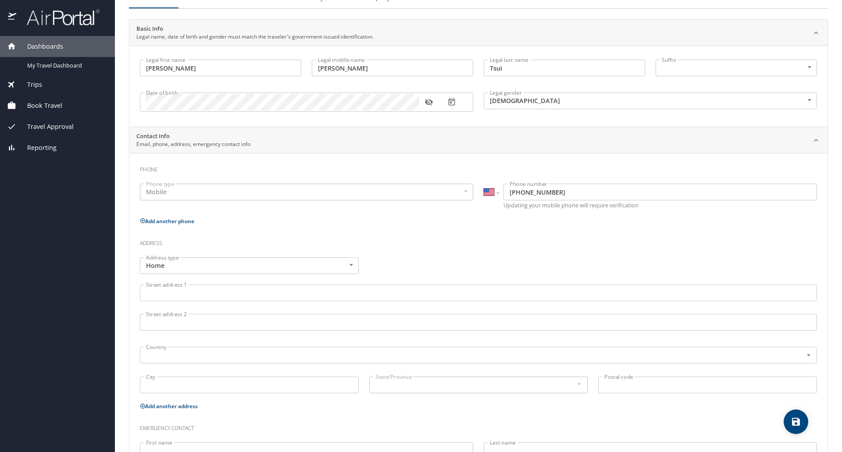
scroll to position [11, 0]
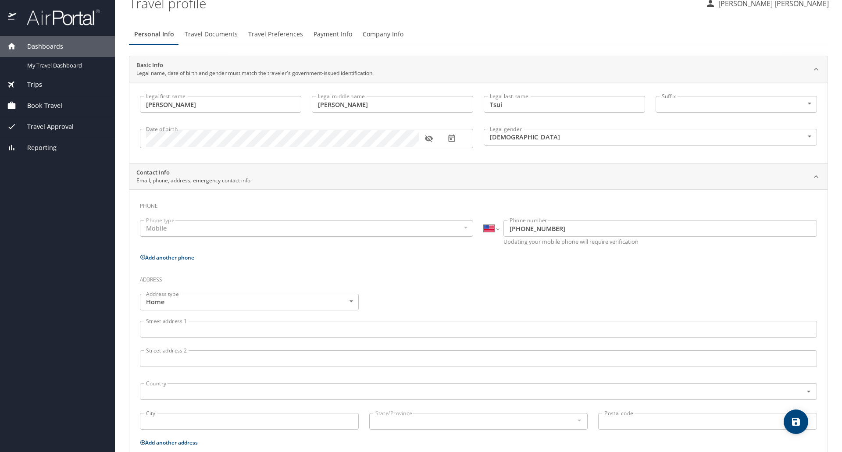
click at [211, 39] on span "Travel Documents" at bounding box center [211, 34] width 53 height 11
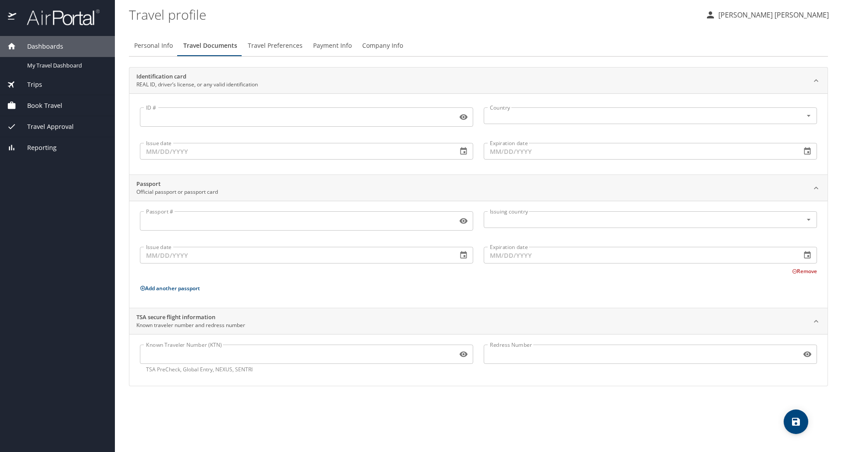
scroll to position [0, 0]
click at [263, 47] on span "Travel Preferences" at bounding box center [275, 45] width 55 height 11
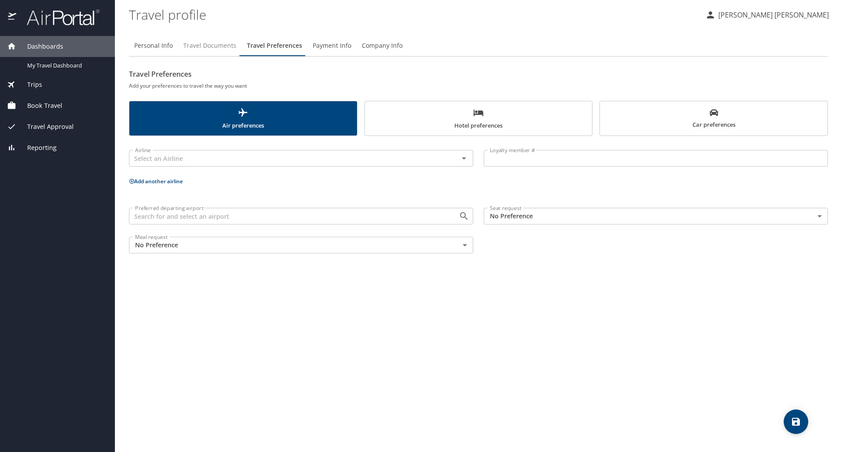
click at [214, 55] on button "Travel Documents" at bounding box center [210, 45] width 64 height 21
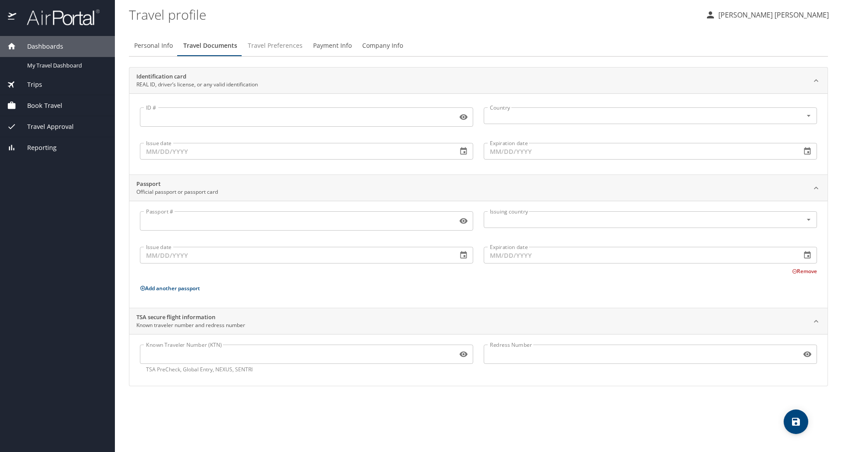
click at [295, 49] on span "Travel Preferences" at bounding box center [275, 45] width 55 height 11
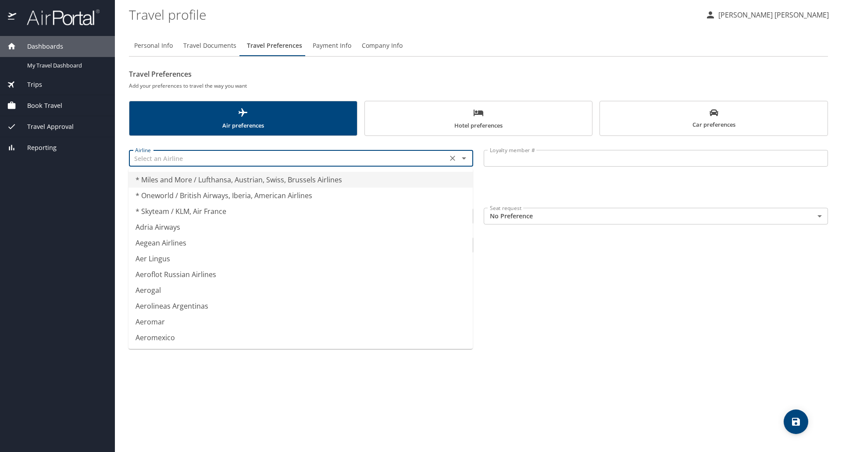
click at [204, 159] on input "text" at bounding box center [288, 158] width 313 height 11
type input "Aegean Airlines"
click at [600, 263] on div "Personal Info Travel Documents Travel Preferences Payment Info Company Info Tra…" at bounding box center [478, 240] width 699 height 424
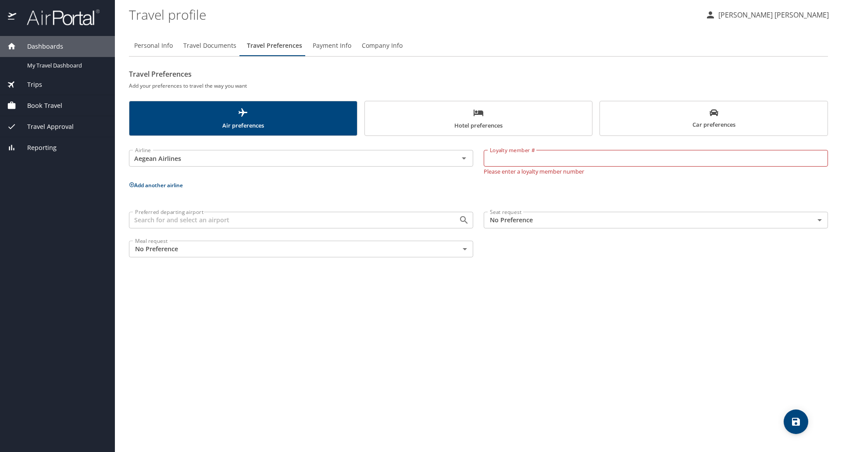
click at [345, 47] on span "Payment Info" at bounding box center [332, 45] width 39 height 11
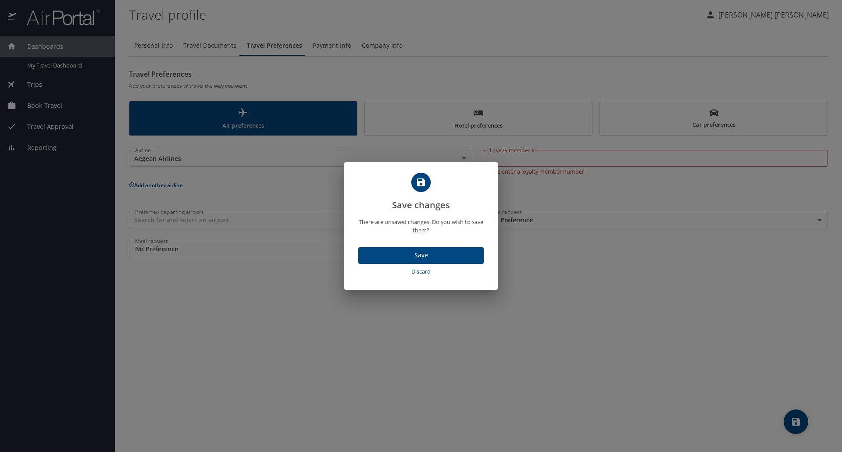
click at [424, 274] on span "Discard" at bounding box center [421, 272] width 118 height 10
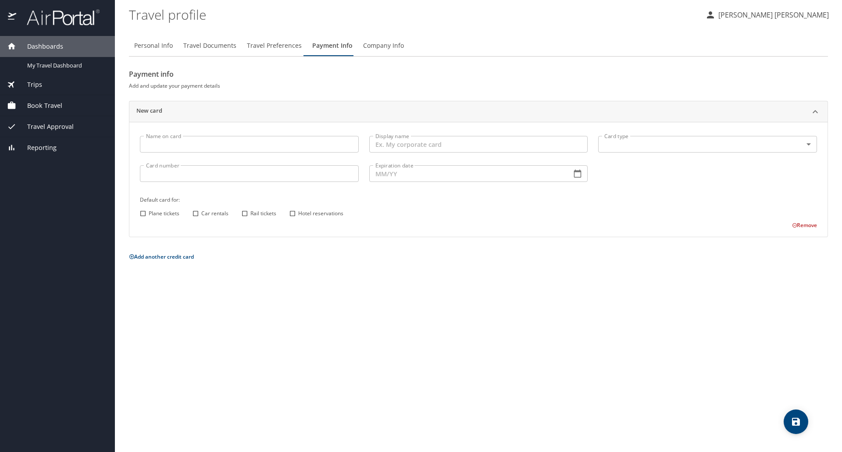
click at [396, 43] on span "Company Info" at bounding box center [383, 45] width 41 height 11
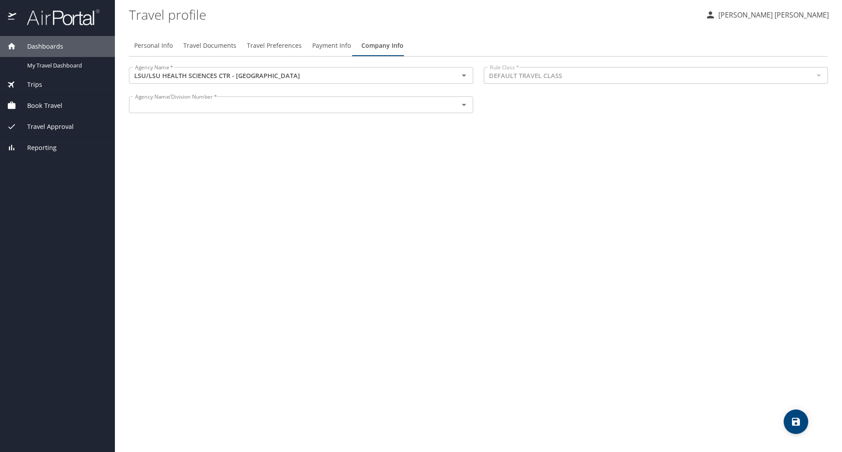
click at [444, 104] on input "text" at bounding box center [288, 104] width 313 height 11
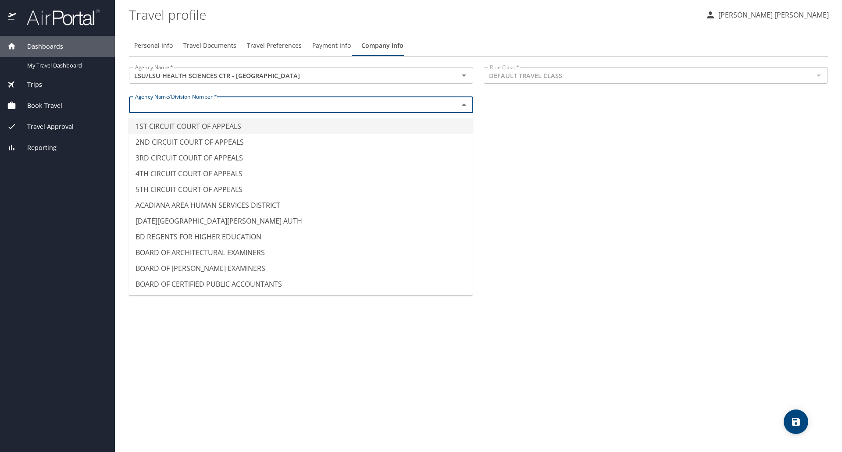
click at [444, 104] on input "text" at bounding box center [288, 104] width 313 height 11
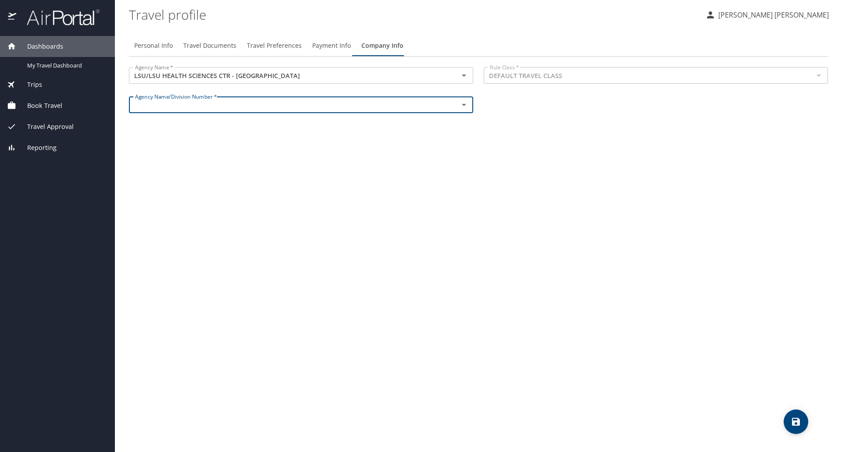
click at [572, 105] on div "Agency Name * LSU/LSU HEALTH SCIENCES CTR - SHREVEPORT Agency Name * Rule Class…" at bounding box center [479, 91] width 710 height 59
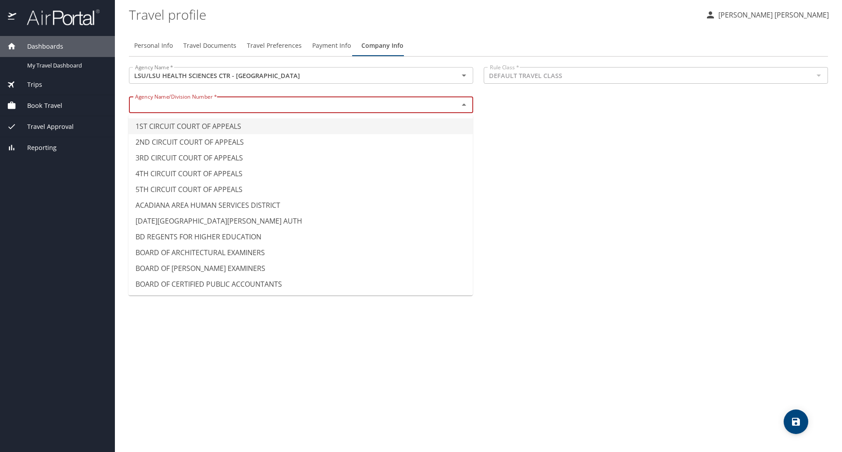
click at [405, 111] on input "text" at bounding box center [288, 104] width 313 height 11
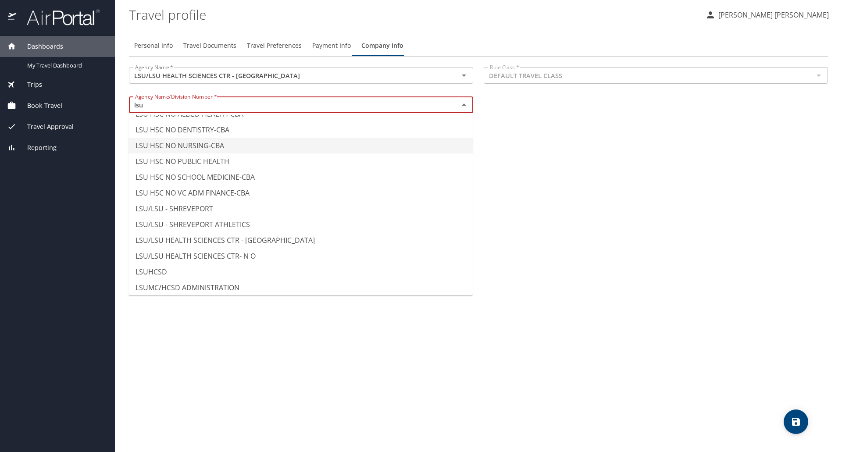
scroll to position [44, 0]
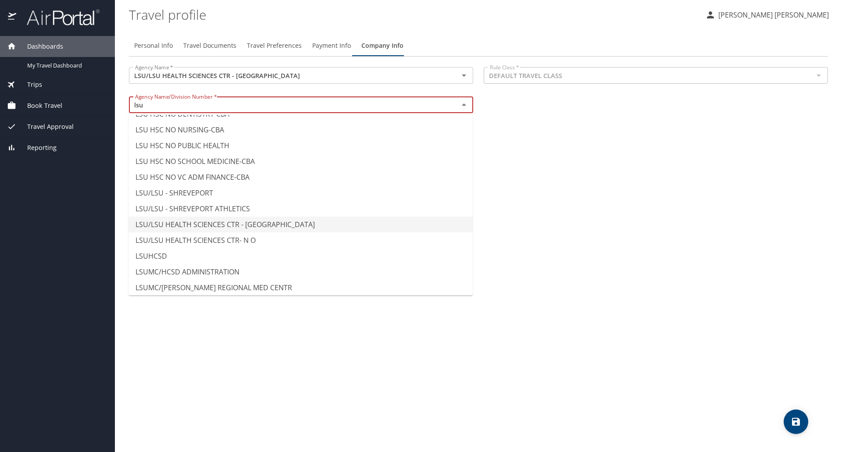
click at [269, 225] on li "LSU/LSU HEALTH SCIENCES CTR - SHREVEPORT" at bounding box center [301, 225] width 344 height 16
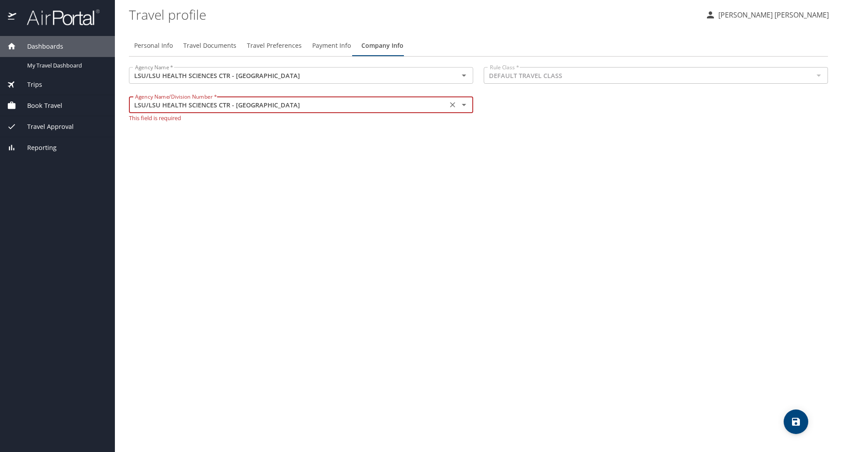
type input "LSU/LSU HEALTH SCIENCES CTR - SHREVEPORT"
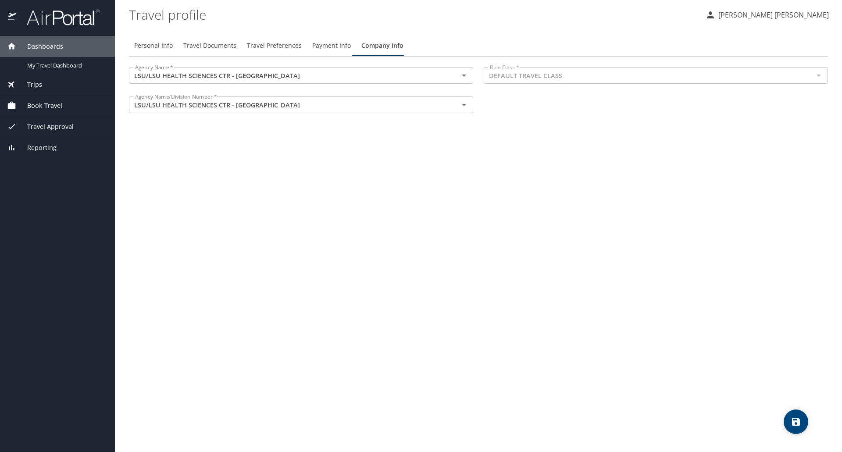
click at [352, 223] on div "Personal Info Travel Documents Travel Preferences Payment Info Company Info Age…" at bounding box center [478, 240] width 699 height 424
click at [67, 68] on span "My Travel Dashboard" at bounding box center [65, 65] width 77 height 8
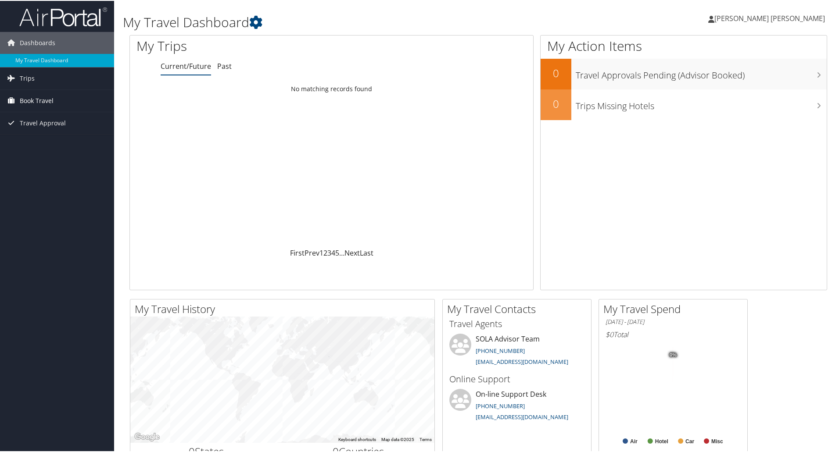
click at [65, 97] on link "Book Travel" at bounding box center [57, 100] width 114 height 22
click at [61, 148] on link "Book/Manage Online Trips" at bounding box center [57, 143] width 114 height 13
